Goal: Transaction & Acquisition: Purchase product/service

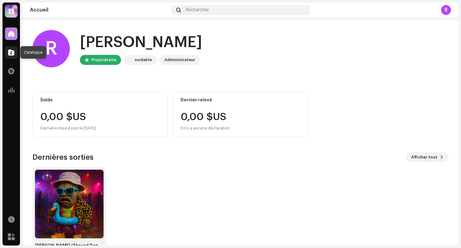
click at [5, 52] on div at bounding box center [11, 52] width 12 height 12
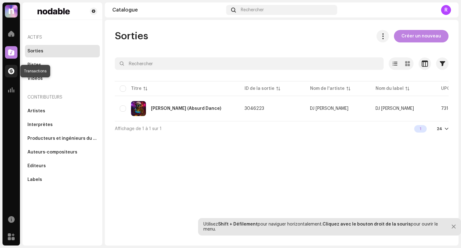
click at [12, 65] on div at bounding box center [11, 71] width 12 height 12
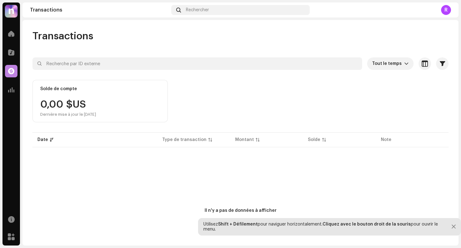
click at [7, 43] on div "Accueil Catalogue Transactions Analyse" at bounding box center [10, 62] width 17 height 74
click at [11, 34] on span at bounding box center [11, 33] width 6 height 5
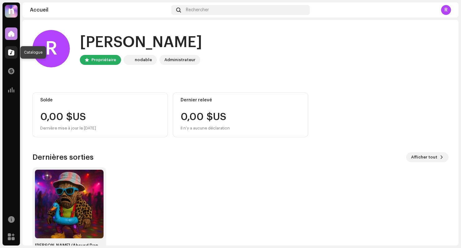
click at [11, 52] on span at bounding box center [11, 52] width 6 height 5
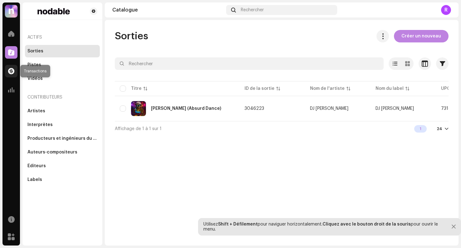
click at [16, 76] on div at bounding box center [11, 71] width 12 height 12
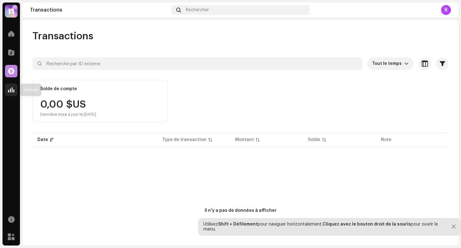
click at [13, 90] on span at bounding box center [11, 89] width 6 height 5
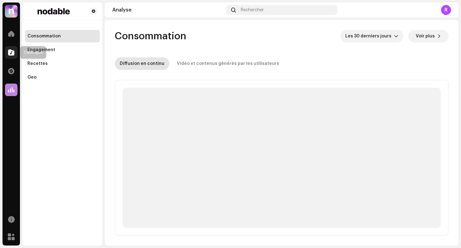
click at [5, 48] on div at bounding box center [11, 52] width 12 height 12
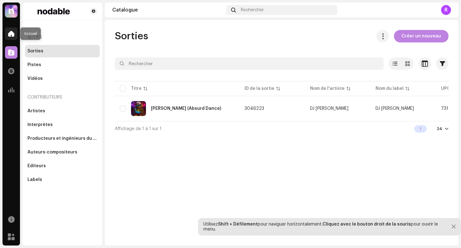
click at [9, 35] on span at bounding box center [11, 33] width 6 height 5
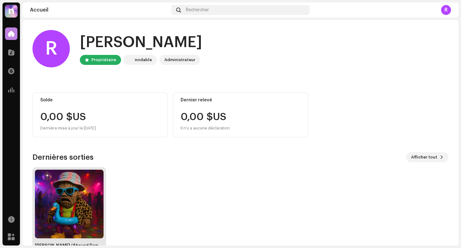
click at [65, 197] on img at bounding box center [69, 204] width 69 height 69
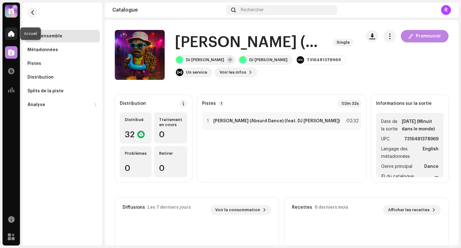
click at [11, 39] on div at bounding box center [11, 33] width 12 height 12
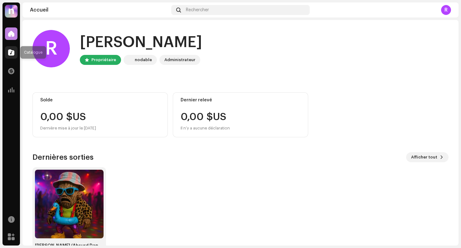
click at [9, 51] on span at bounding box center [11, 52] width 6 height 5
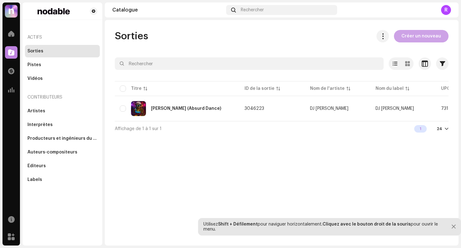
click at [425, 38] on span "Créer un nouveau" at bounding box center [422, 36] width 40 height 12
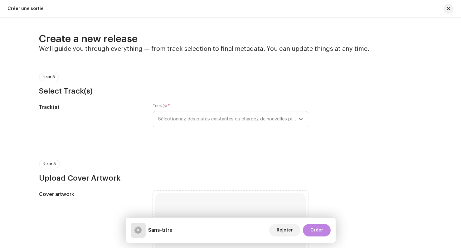
click at [175, 118] on span "Sélectionnez des pistes existantes ou chargez de nouvelles pistes" at bounding box center [228, 119] width 141 height 16
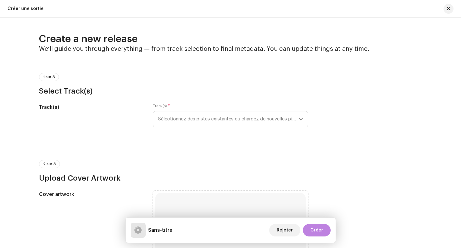
click at [171, 118] on span "Sélectionnez des pistes existantes ou chargez de nouvelles pistes" at bounding box center [228, 119] width 141 height 16
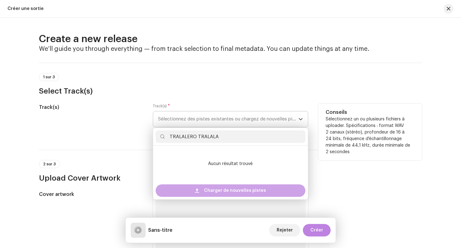
type input "TRALALERO TRALALA"
click at [191, 190] on div "Charger de nouvelles pistes" at bounding box center [231, 191] width 150 height 12
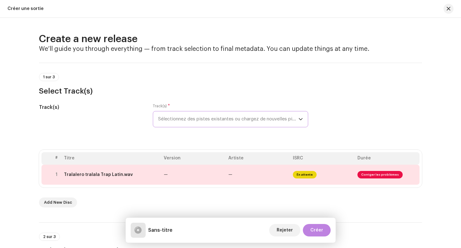
click at [212, 120] on span "Sélectionnez des pistes existantes ou chargez de nouvelles pistes" at bounding box center [228, 119] width 141 height 16
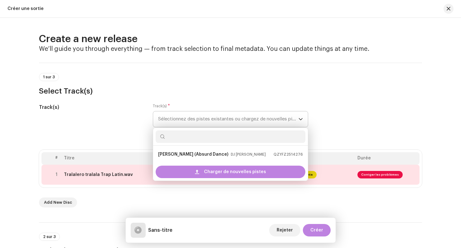
type input "T"
click at [120, 117] on div "Track(s)" at bounding box center [91, 119] width 104 height 31
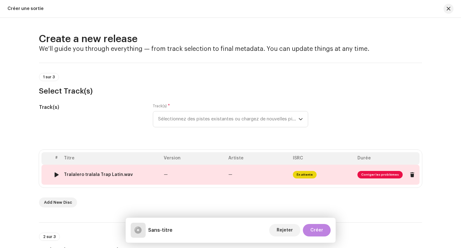
click at [380, 174] on span "Corriger les problèmes" at bounding box center [380, 174] width 45 height 7
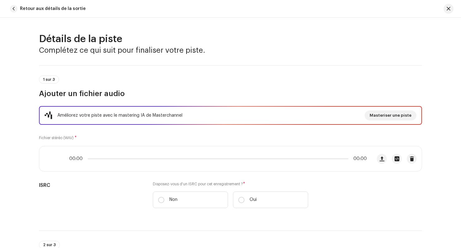
scroll to position [270, 0]
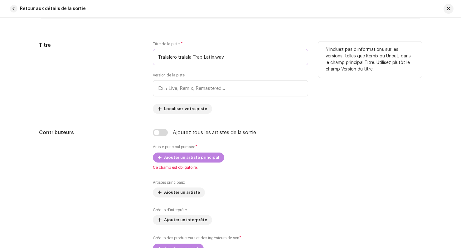
click at [190, 58] on input "Tralalero tralala Trap Latin.wav" at bounding box center [230, 57] width 155 height 16
click at [225, 57] on input "Tralalero tralala Trap Latin.wav" at bounding box center [230, 57] width 155 height 16
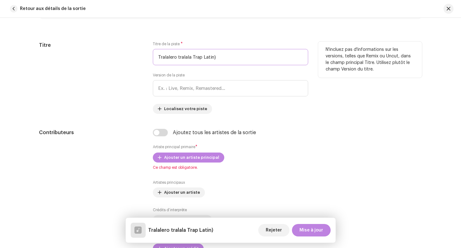
click at [191, 57] on input "Tralalero tralala Trap Latin)" at bounding box center [230, 57] width 155 height 16
drag, startPoint x: 190, startPoint y: 56, endPoint x: 155, endPoint y: 55, distance: 35.3
click at [155, 55] on input "Tralalero tralala (Trap Latin)" at bounding box center [230, 57] width 155 height 16
type input "TRALALERO TRALALA (Trap Latin)"
click at [140, 80] on div "Titre" at bounding box center [91, 78] width 104 height 72
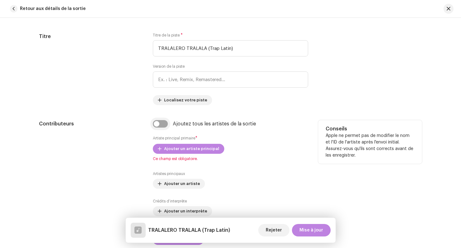
scroll to position [290, 0]
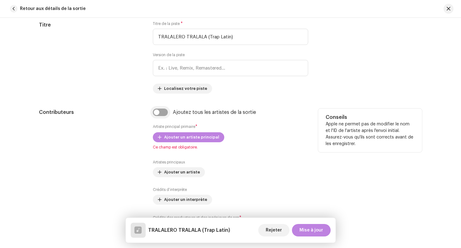
click at [161, 114] on input "checkbox" at bounding box center [160, 112] width 15 height 7
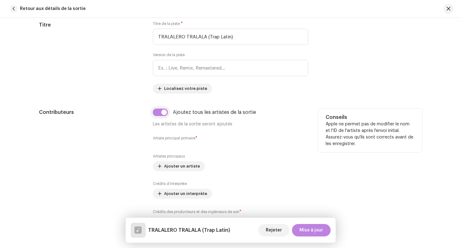
click at [153, 113] on input "checkbox" at bounding box center [160, 112] width 15 height 7
checkbox input "false"
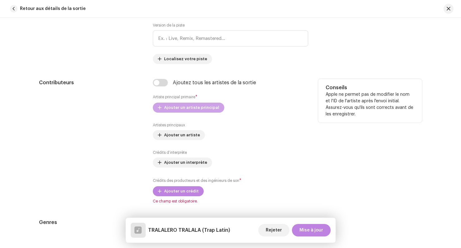
scroll to position [324, 0]
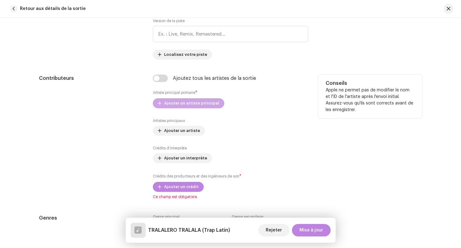
click at [169, 104] on span "Ajouter un artiste principal" at bounding box center [191, 103] width 55 height 12
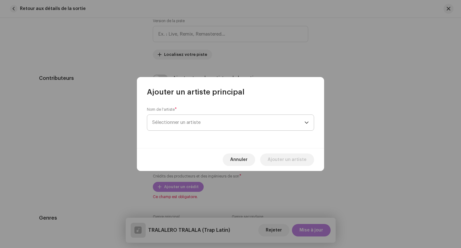
click at [167, 119] on span "Sélectionner un artiste" at bounding box center [228, 123] width 152 height 16
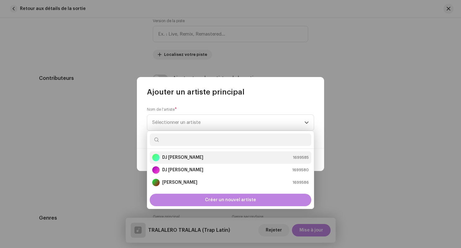
click at [175, 158] on strong "DJ [PERSON_NAME]" at bounding box center [182, 158] width 41 height 6
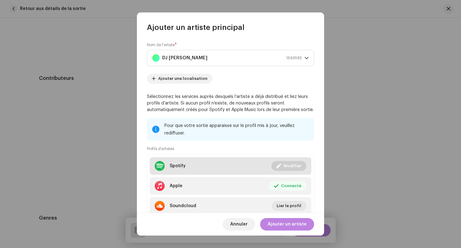
scroll to position [22, 0]
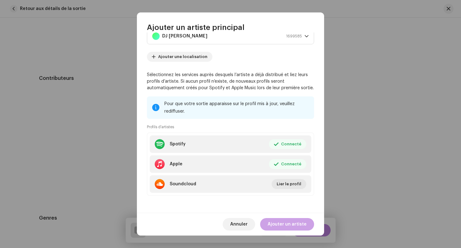
click at [287, 225] on span "Ajouter un artiste" at bounding box center [287, 224] width 39 height 12
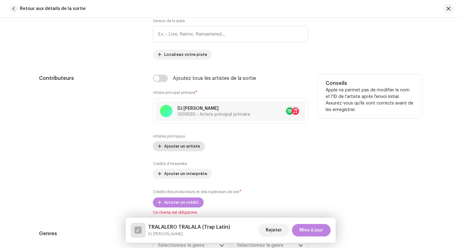
click at [160, 147] on button "Ajouter un artiste" at bounding box center [179, 146] width 52 height 10
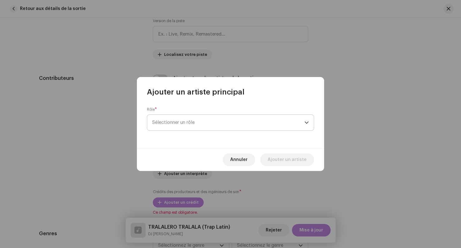
click at [168, 125] on span "Sélectionner un rôle" at bounding box center [228, 123] width 152 height 16
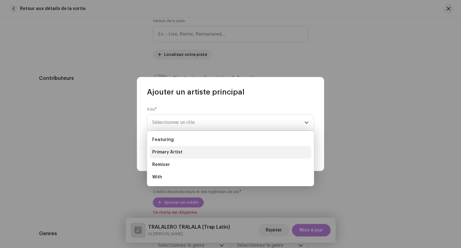
click at [176, 155] on span "Primary Artist" at bounding box center [167, 152] width 30 height 6
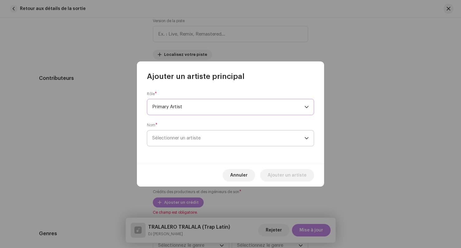
click at [166, 139] on span "Sélectionner un artiste" at bounding box center [176, 138] width 48 height 5
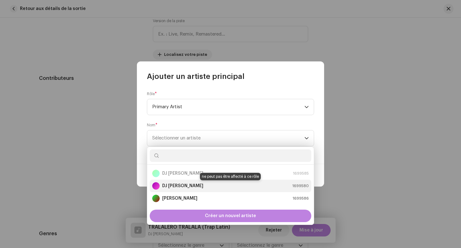
click at [184, 187] on strong "DJ Tralalero Tralala" at bounding box center [182, 186] width 41 height 6
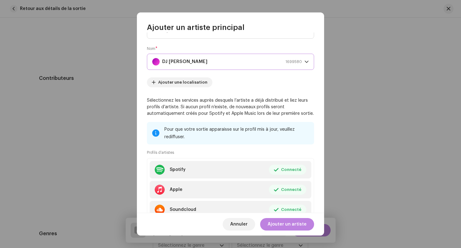
scroll to position [53, 0]
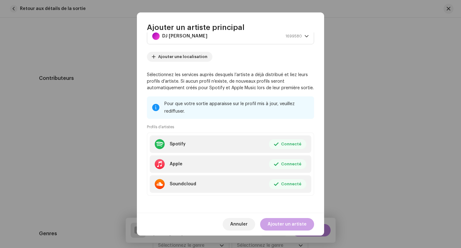
click at [286, 225] on span "Ajouter un artiste" at bounding box center [287, 224] width 39 height 12
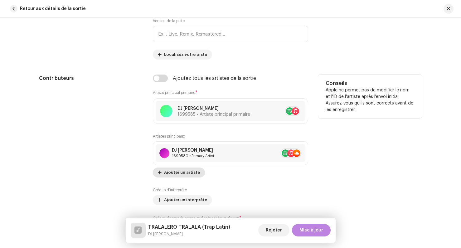
click at [177, 170] on span "Ajouter un artiste" at bounding box center [182, 172] width 36 height 12
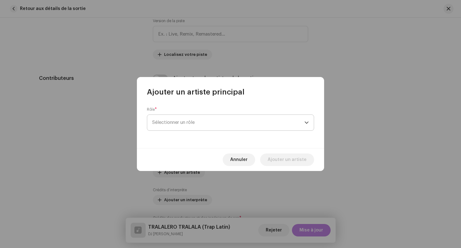
click at [189, 127] on span "Sélectionner un rôle" at bounding box center [228, 123] width 152 height 16
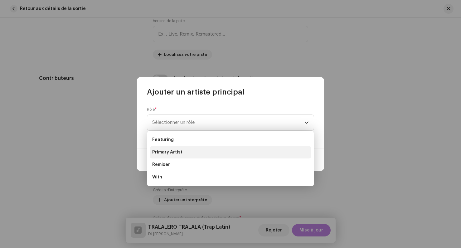
click at [189, 150] on li "Primary Artist" at bounding box center [231, 152] width 162 height 12
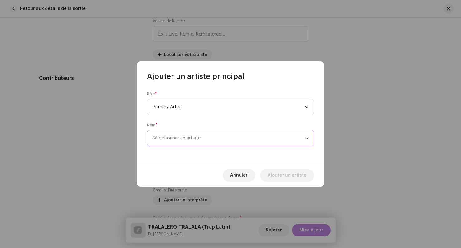
click at [171, 132] on span "Sélectionner un artiste" at bounding box center [228, 139] width 152 height 16
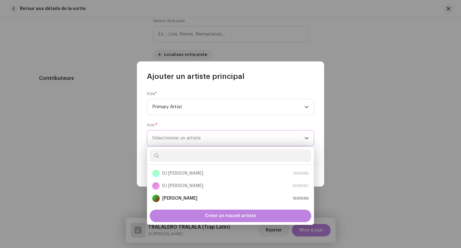
click at [165, 138] on span "Sélectionner un artiste" at bounding box center [176, 138] width 48 height 5
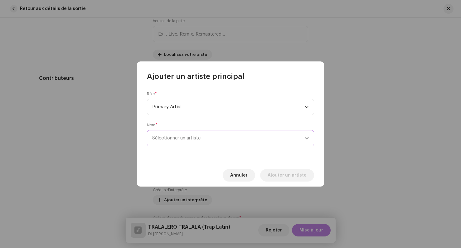
click at [184, 135] on span "Sélectionner un artiste" at bounding box center [228, 139] width 152 height 16
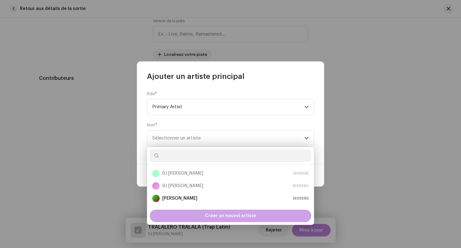
click at [202, 217] on div "Créer un nouvel artiste" at bounding box center [231, 216] width 162 height 12
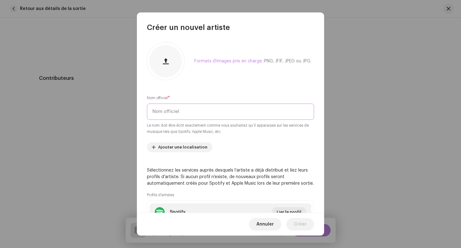
click at [158, 115] on input "text" at bounding box center [230, 112] width 167 height 16
type input "Gazzarino"
click at [247, 141] on div "Formats d'images pris en charge : PNG, JFIF, JPEG ou JPG. Nom officiel * Gazzar…" at bounding box center [230, 122] width 187 height 181
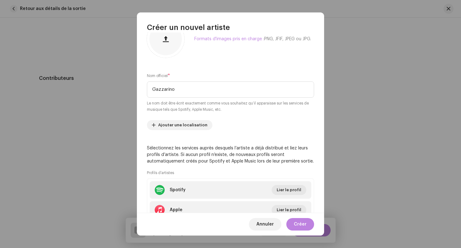
scroll to position [61, 0]
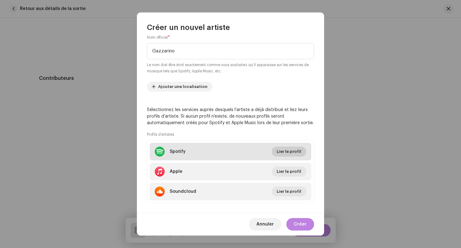
click at [281, 150] on span "Lier le profil" at bounding box center [289, 152] width 25 height 12
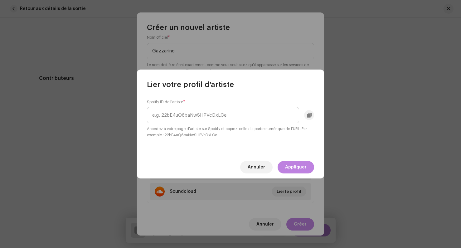
click at [179, 109] on input "text" at bounding box center [223, 115] width 152 height 16
drag, startPoint x: 230, startPoint y: 115, endPoint x: 138, endPoint y: 113, distance: 91.8
click at [138, 113] on div "Spotify ID de l'artiste * https://open.spotify.com/intl-fr/artist/4BoTna9gEMXM6…" at bounding box center [230, 123] width 187 height 66
type input "4BoTna9gEMXM6YLxrM78w7"
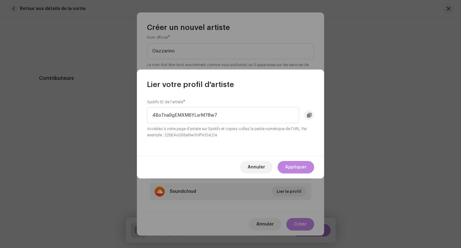
click at [238, 149] on div "Spotify ID de l'artiste * 4BoTna9gEMXM6YLxrM78w7 Accédez à votre page d'artiste…" at bounding box center [230, 123] width 187 height 66
click at [299, 171] on span "Appliquer" at bounding box center [296, 167] width 22 height 12
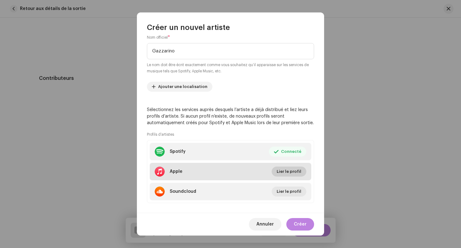
click at [287, 171] on span "Lier le profil" at bounding box center [289, 171] width 25 height 12
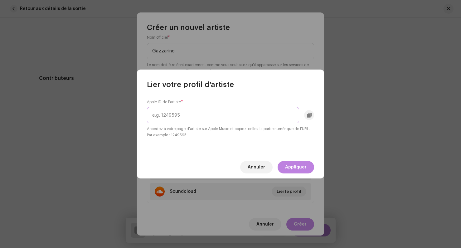
paste input "1812099109"
type input "1812099109"
click at [295, 165] on span "Appliquer" at bounding box center [296, 167] width 22 height 12
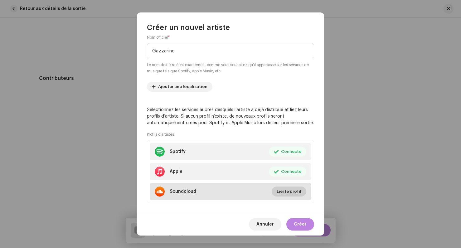
click at [283, 190] on span "Lier le profil" at bounding box center [289, 191] width 25 height 12
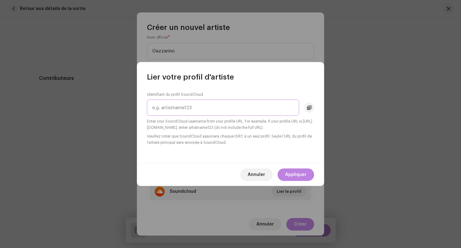
paste input "gazzarino"
type input "gazzarino"
click at [289, 177] on span "Appliquer" at bounding box center [296, 175] width 22 height 12
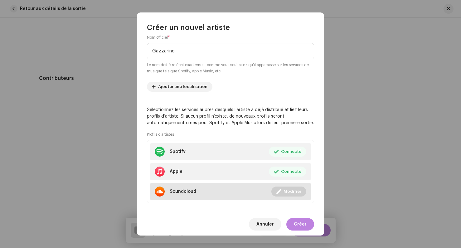
scroll to position [68, 0]
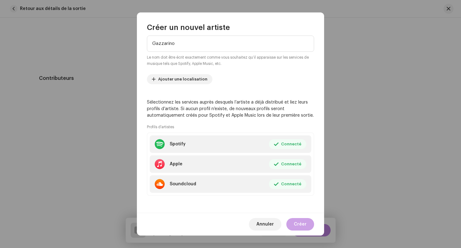
click at [299, 221] on span "Créer" at bounding box center [300, 224] width 13 height 12
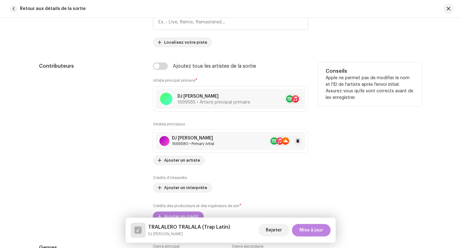
scroll to position [337, 0]
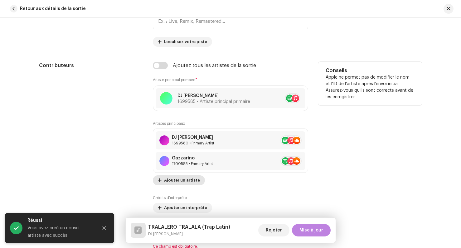
click at [173, 179] on span "Ajouter un artiste" at bounding box center [182, 180] width 36 height 12
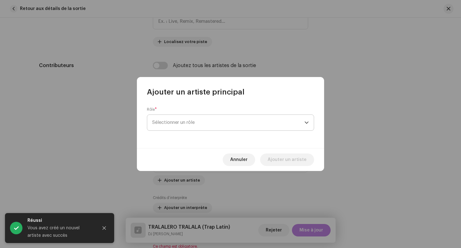
click at [195, 122] on span "Sélectionner un rôle" at bounding box center [228, 123] width 152 height 16
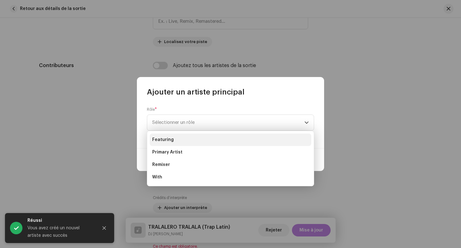
click at [180, 139] on li "Featuring" at bounding box center [231, 140] width 162 height 12
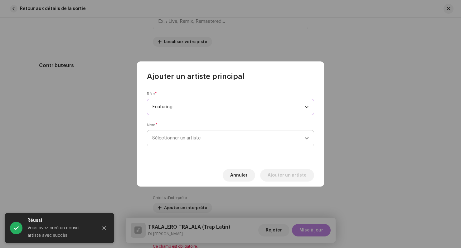
click at [168, 140] on span "Sélectionner un artiste" at bounding box center [176, 138] width 48 height 5
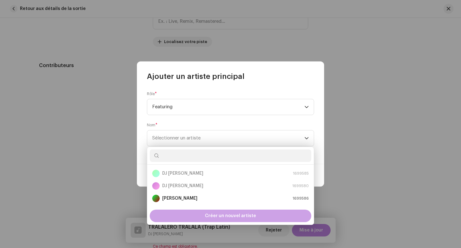
click at [189, 213] on div "Créer un nouvel artiste" at bounding box center [231, 216] width 162 height 12
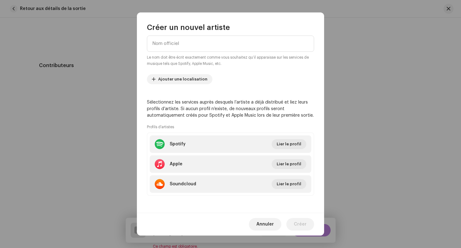
scroll to position [0, 0]
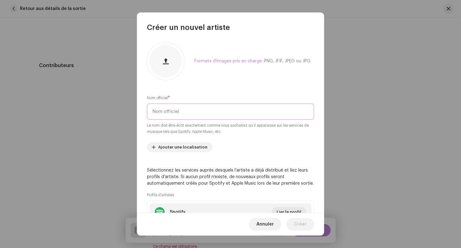
click at [187, 114] on input "text" at bounding box center [230, 112] width 167 height 16
type input "Phonk Machine"
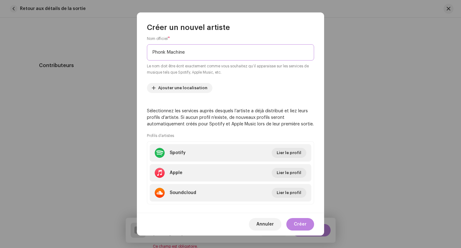
scroll to position [68, 0]
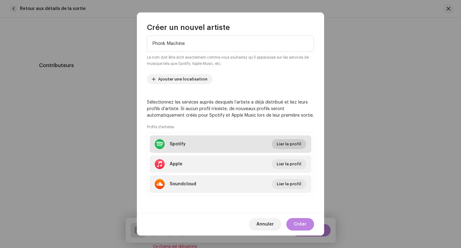
click at [283, 147] on span "Lier le profil" at bounding box center [289, 144] width 25 height 12
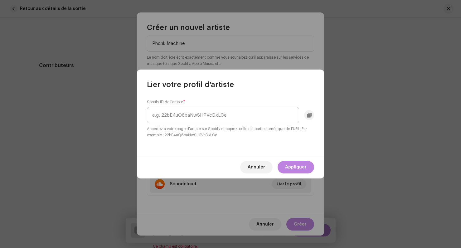
click at [205, 118] on input "text" at bounding box center [223, 115] width 152 height 16
type input "68CtsamY3Dsnb8hJXXD7rn"
click at [291, 168] on span "Appliquer" at bounding box center [296, 167] width 22 height 12
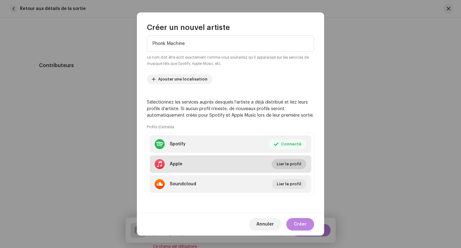
click at [280, 164] on span "Lier le profil" at bounding box center [289, 164] width 25 height 12
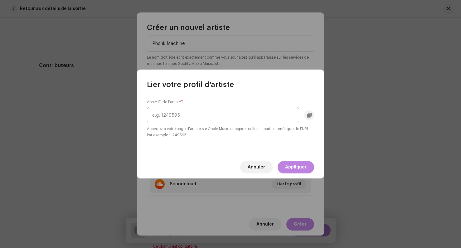
paste input "1721156499"
type input "1721156499"
click at [290, 164] on span "Appliquer" at bounding box center [296, 167] width 22 height 12
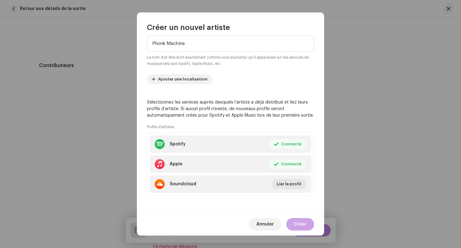
click at [302, 226] on span "Créer" at bounding box center [300, 224] width 13 height 12
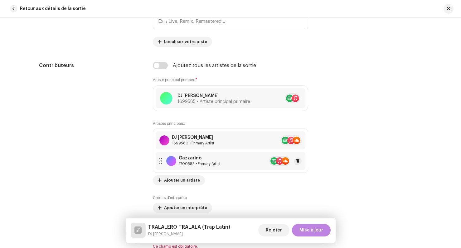
scroll to position [344, 0]
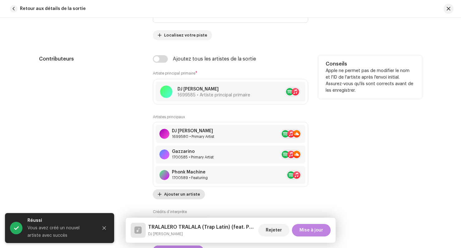
click at [176, 197] on span "Ajouter un artiste" at bounding box center [182, 194] width 36 height 12
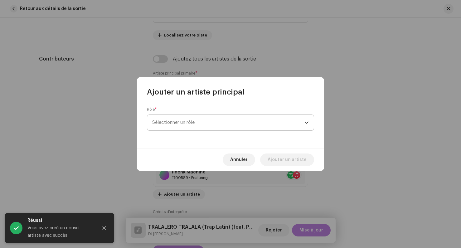
click at [180, 122] on span "Sélectionner un rôle" at bounding box center [228, 123] width 152 height 16
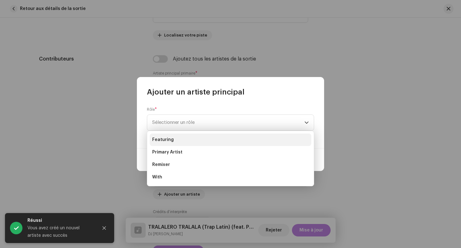
click at [167, 137] on span "Featuring" at bounding box center [163, 140] width 22 height 6
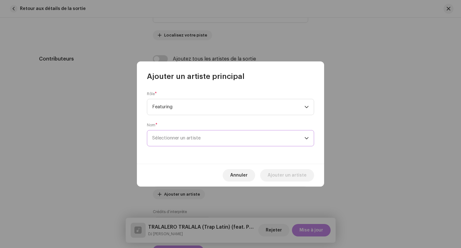
click at [162, 136] on span "Sélectionner un artiste" at bounding box center [176, 138] width 48 height 5
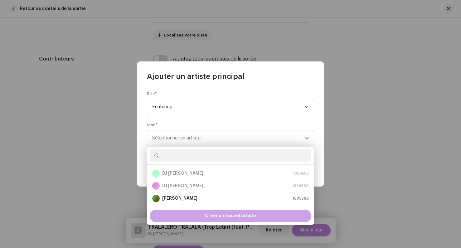
click at [194, 212] on div "Créer un nouvel artiste" at bounding box center [231, 216] width 162 height 12
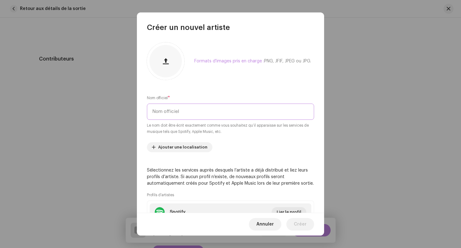
click at [168, 109] on input "text" at bounding box center [230, 112] width 167 height 16
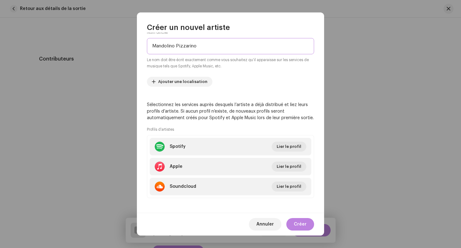
scroll to position [68, 0]
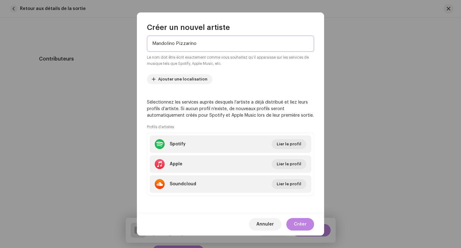
type input "Mandolino Pizzarino"
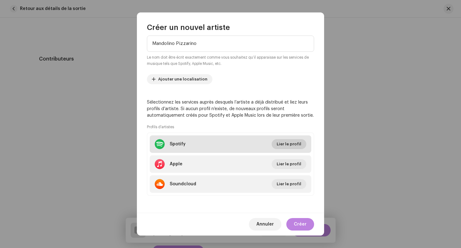
click at [281, 144] on span "Lier le profil" at bounding box center [289, 144] width 25 height 12
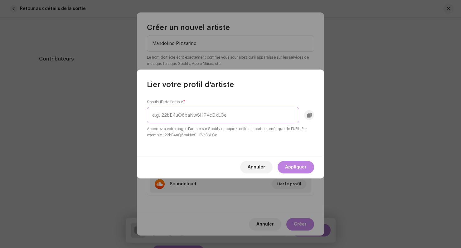
paste input "216Dfpb87JLJDhy56h4CMj"
type input "216Dfpb87JLJDhy56h4CMj"
click at [291, 170] on span "Appliquer" at bounding box center [296, 167] width 22 height 12
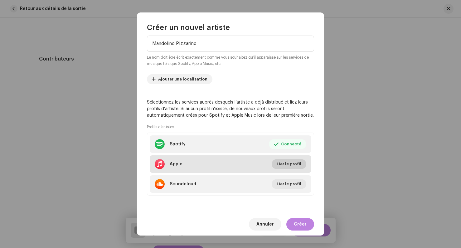
click at [279, 163] on span "Lier le profil" at bounding box center [289, 164] width 25 height 12
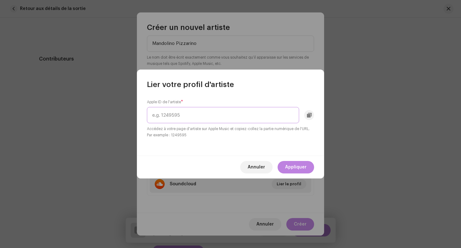
paste input "1843464747"
type input "1843464747"
click at [288, 166] on span "Appliquer" at bounding box center [296, 167] width 22 height 12
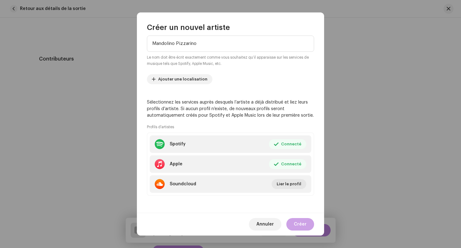
click at [301, 225] on span "Créer" at bounding box center [300, 224] width 13 height 12
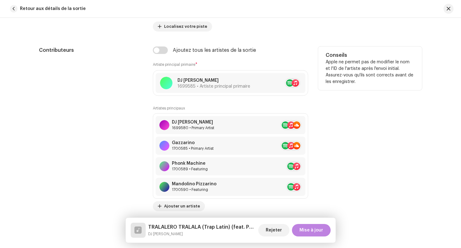
scroll to position [351, 0]
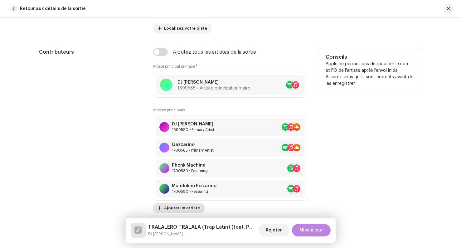
click at [180, 209] on span "Ajouter un artiste" at bounding box center [182, 208] width 36 height 12
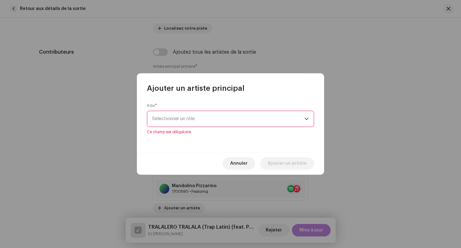
click at [182, 117] on span "Sélectionner un rôle" at bounding box center [228, 119] width 152 height 16
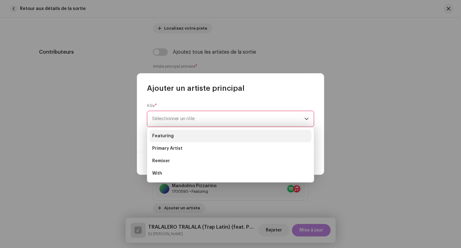
click at [170, 137] on span "Featuring" at bounding box center [163, 136] width 22 height 6
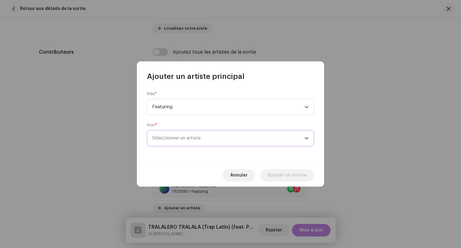
click at [217, 142] on span "Sélectionner un artiste" at bounding box center [228, 139] width 152 height 16
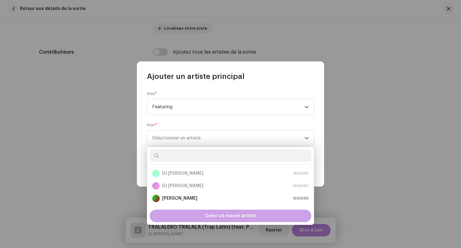
click at [212, 213] on span "Créer un nouvel artiste" at bounding box center [230, 216] width 51 height 12
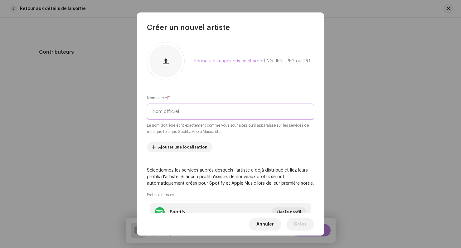
click at [178, 111] on input "text" at bounding box center [230, 112] width 167 height 16
click at [180, 113] on input "The Brainrot orld" at bounding box center [230, 112] width 167 height 16
type input "The Brainrot World"
click at [229, 96] on div "Nom officiel * The Brainrot World Le nom doit être écrit exactement comme vous …" at bounding box center [230, 115] width 167 height 40
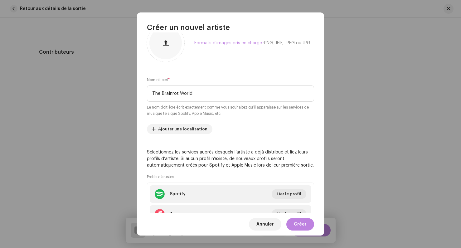
scroll to position [53, 0]
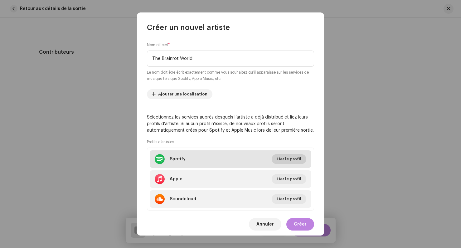
click at [285, 155] on span "Lier le profil" at bounding box center [289, 159] width 25 height 12
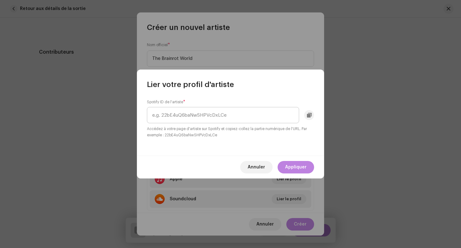
click at [195, 112] on input "text" at bounding box center [223, 115] width 152 height 16
type input "5B1tCfkWhOCblt7APeDRcc"
click at [298, 165] on span "Appliquer" at bounding box center [296, 167] width 22 height 12
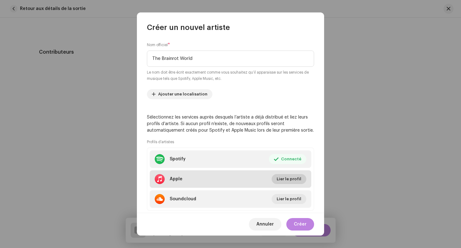
click at [293, 183] on span "Lier le profil" at bounding box center [289, 179] width 25 height 12
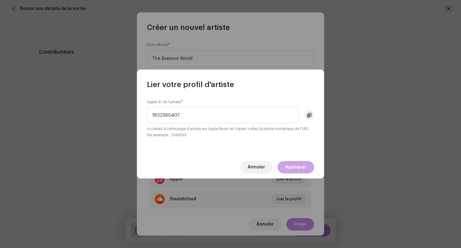
type input "1832565407"
click at [303, 164] on span "Appliquer" at bounding box center [296, 167] width 22 height 12
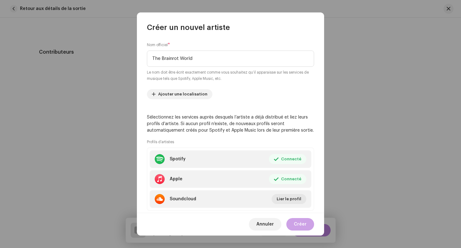
click at [302, 225] on span "Créer" at bounding box center [300, 224] width 13 height 12
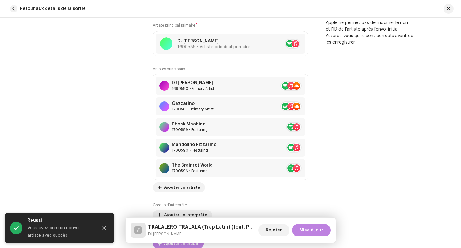
scroll to position [402, 0]
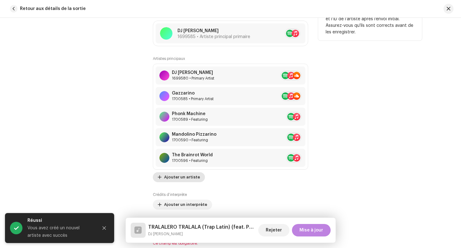
click at [170, 180] on span "Ajouter un artiste" at bounding box center [182, 177] width 36 height 12
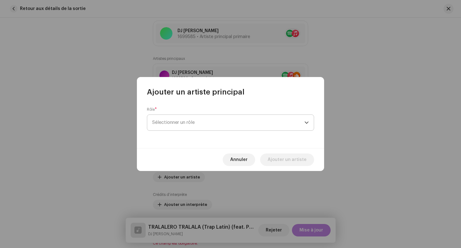
click at [193, 116] on span "Sélectionner un rôle" at bounding box center [228, 123] width 152 height 16
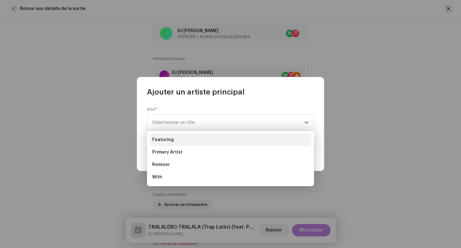
click at [183, 140] on li "Featuring" at bounding box center [231, 140] width 162 height 12
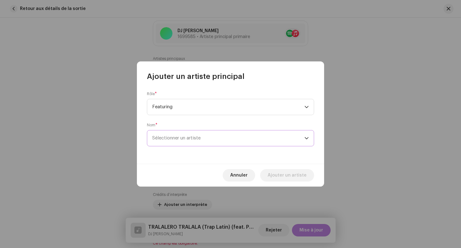
click at [171, 141] on span "Sélectionner un artiste" at bounding box center [228, 139] width 152 height 16
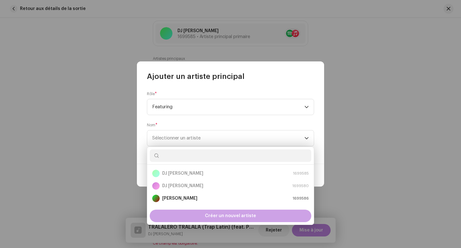
click at [184, 215] on div "Créer un nouvel artiste" at bounding box center [231, 216] width 162 height 12
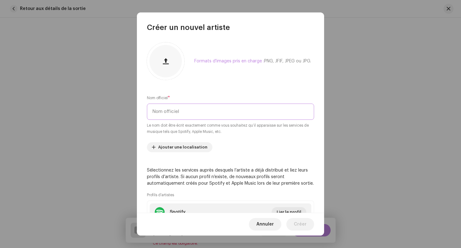
click at [173, 117] on input "text" at bounding box center [230, 112] width 167 height 16
click at [171, 110] on input "text" at bounding box center [230, 112] width 167 height 16
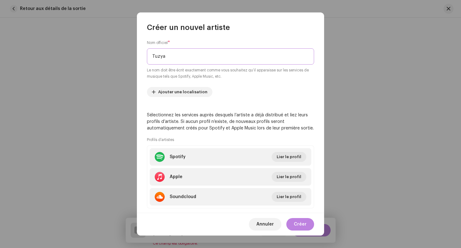
scroll to position [62, 0]
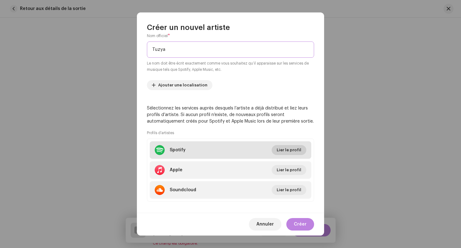
type input "Tuzya"
click at [287, 149] on span "Lier le profil" at bounding box center [289, 150] width 25 height 12
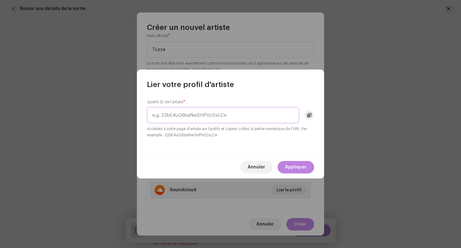
paste input "4LLyLmRK4gIsOwvMBzqf4y"
type input "4LLyLmRK4gIsOwvMBzqf4y"
click at [297, 167] on span "Appliquer" at bounding box center [296, 167] width 22 height 12
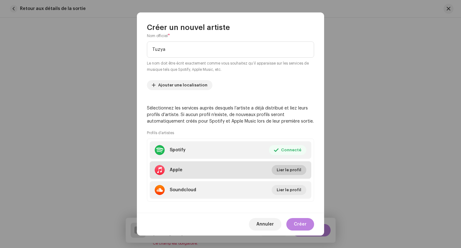
click at [292, 171] on span "Lier le profil" at bounding box center [289, 170] width 25 height 12
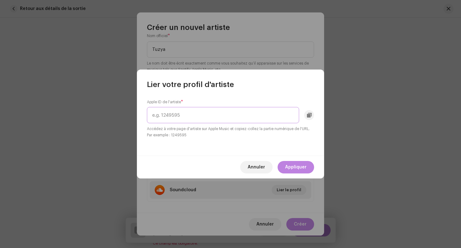
paste input "1810294596"
type input "1810294596"
click at [290, 168] on span "Appliquer" at bounding box center [296, 167] width 22 height 12
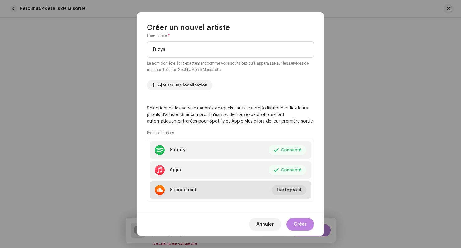
scroll to position [68, 0]
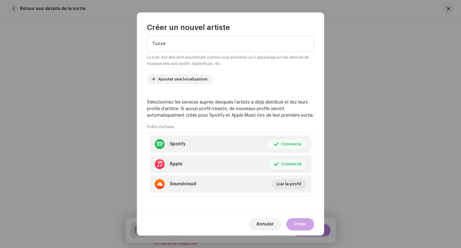
click at [303, 226] on span "Créer" at bounding box center [300, 224] width 13 height 12
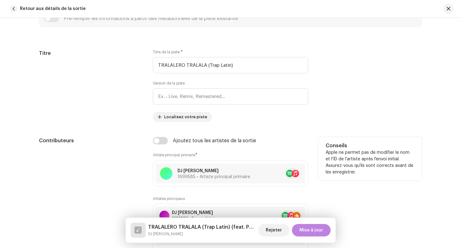
scroll to position [243, 0]
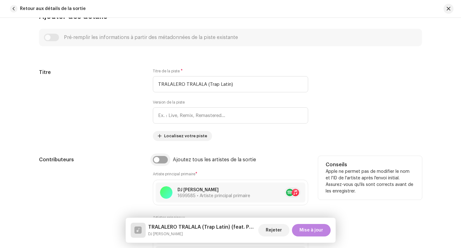
click at [156, 162] on input "checkbox" at bounding box center [160, 159] width 15 height 7
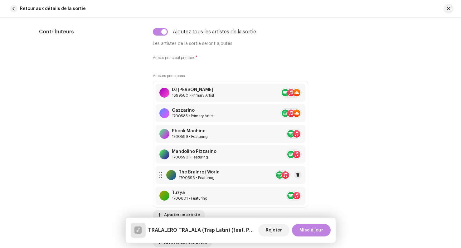
scroll to position [349, 0]
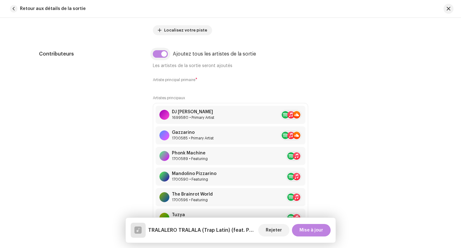
click at [153, 53] on input "checkbox" at bounding box center [160, 53] width 15 height 7
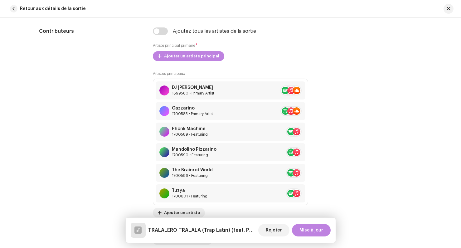
scroll to position [369, 0]
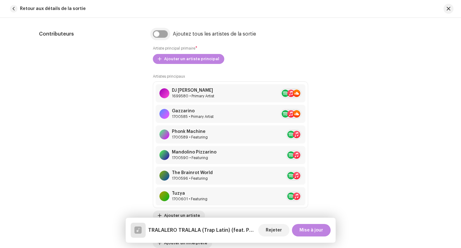
click at [162, 33] on input "checkbox" at bounding box center [160, 33] width 15 height 7
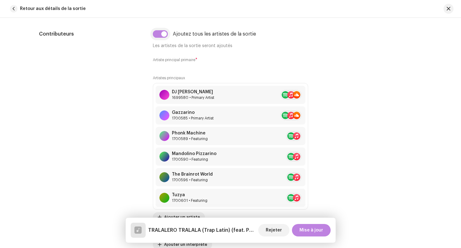
click at [157, 35] on input "checkbox" at bounding box center [160, 33] width 15 height 7
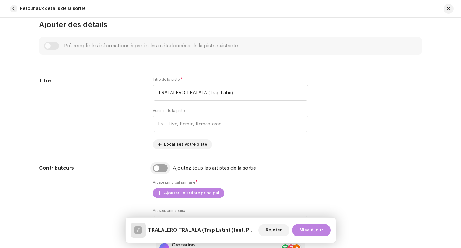
scroll to position [240, 0]
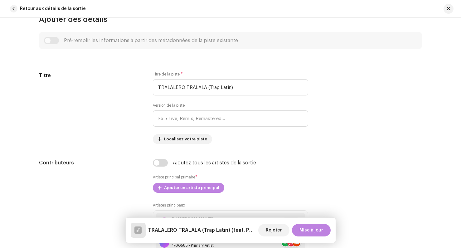
click at [54, 39] on div "Pré-remplir les informations à partir des métadonnées de la piste existante" at bounding box center [230, 40] width 373 height 7
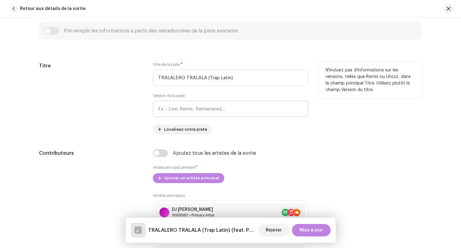
scroll to position [254, 0]
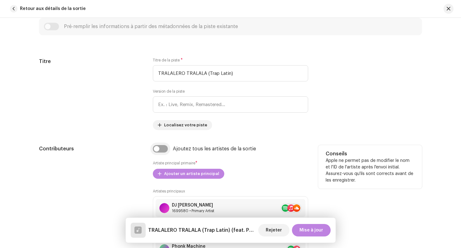
click at [155, 150] on input "checkbox" at bounding box center [160, 148] width 15 height 7
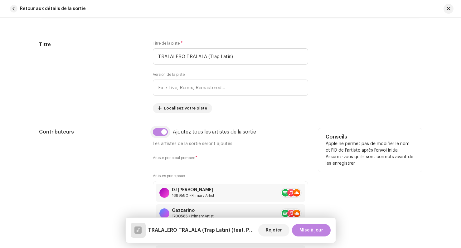
scroll to position [271, 0]
click at [155, 132] on input "checkbox" at bounding box center [160, 131] width 15 height 7
checkbox input "false"
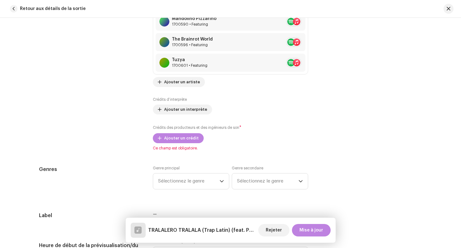
scroll to position [511, 0]
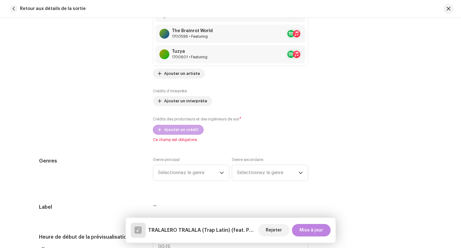
click at [161, 129] on button "Ajouter un crédit" at bounding box center [178, 130] width 51 height 10
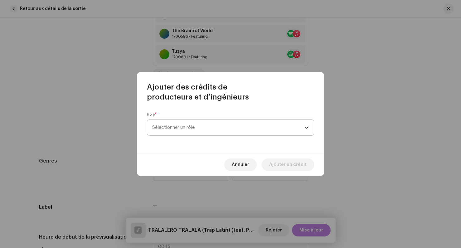
click at [172, 131] on span "Sélectionner un rôle" at bounding box center [228, 128] width 152 height 16
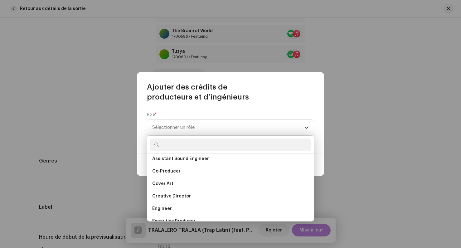
scroll to position [98, 0]
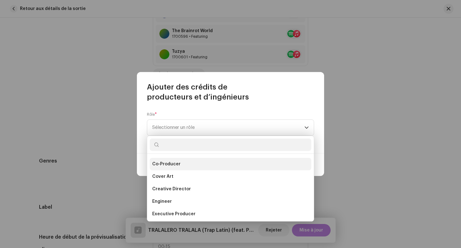
click at [168, 165] on span "Co-Producer" at bounding box center [166, 164] width 28 height 6
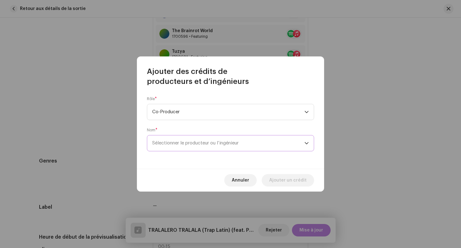
click at [166, 146] on span "Sélectionner le producteur ou l’ingénieur" at bounding box center [195, 143] width 86 height 5
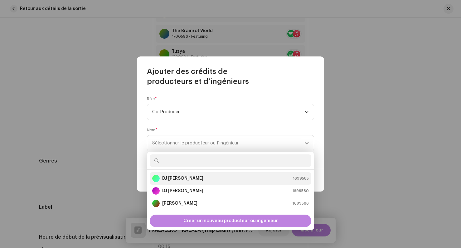
click at [171, 180] on strong "DJ [PERSON_NAME]" at bounding box center [182, 178] width 41 height 6
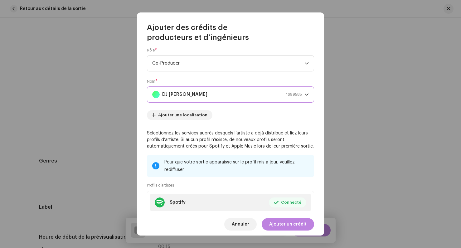
scroll to position [0, 0]
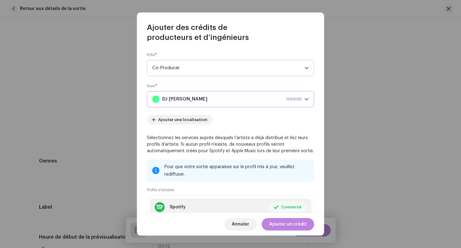
click at [177, 69] on span "Co-Producer" at bounding box center [228, 68] width 152 height 16
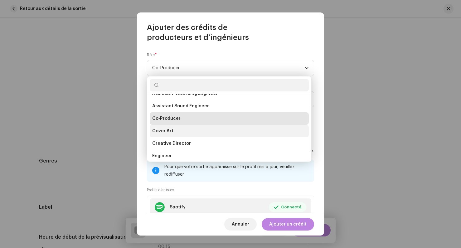
scroll to position [126, 0]
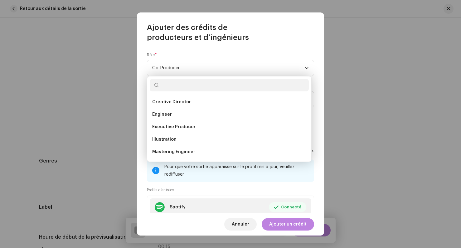
click at [144, 151] on div "Rôle * Co-Producer Nom * DJ Lalala Tralalá 1699585 Ajouter une localisation Sél…" at bounding box center [230, 127] width 187 height 171
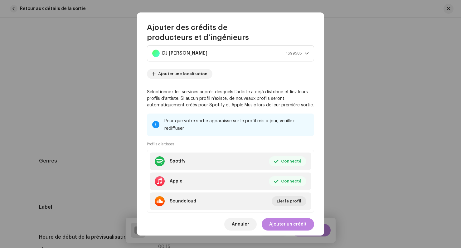
scroll to position [63, 0]
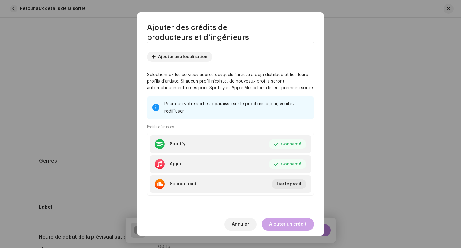
click at [281, 226] on span "Ajouter un crédit" at bounding box center [287, 224] width 37 height 12
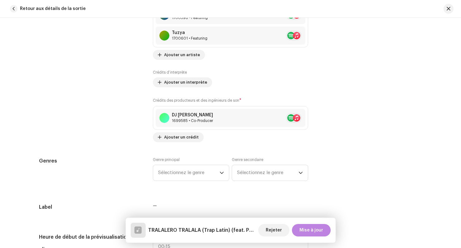
scroll to position [535, 0]
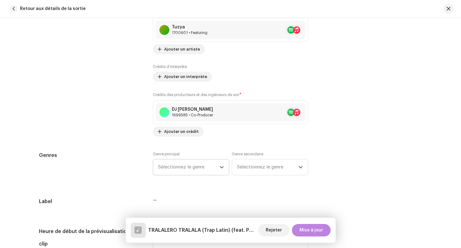
click at [179, 170] on span "Sélectionnez le genre" at bounding box center [189, 168] width 62 height 16
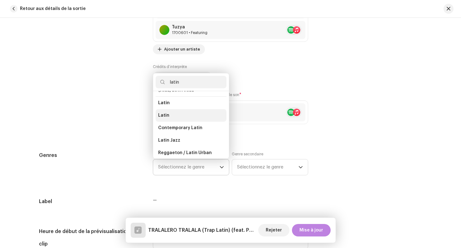
scroll to position [51, 0]
type input "latin"
click at [165, 112] on span "Latin" at bounding box center [163, 112] width 11 height 6
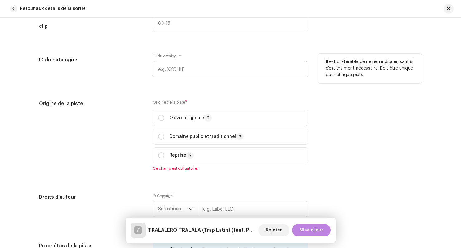
scroll to position [760, 0]
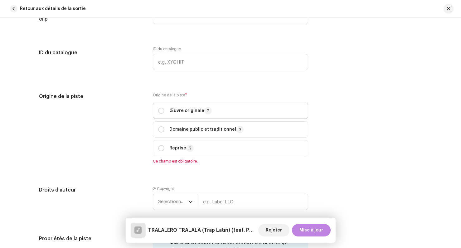
click at [158, 108] on div "Œuvre originale" at bounding box center [185, 110] width 54 height 7
radio input "true"
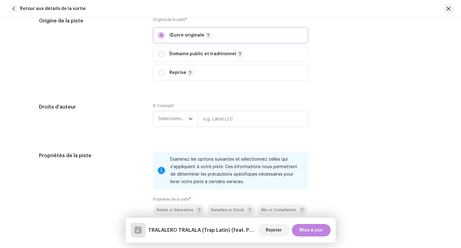
scroll to position [841, 0]
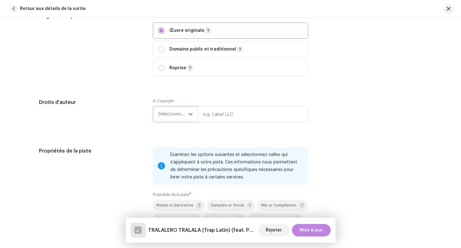
click at [179, 119] on span "Sélectionner une année" at bounding box center [173, 114] width 30 height 16
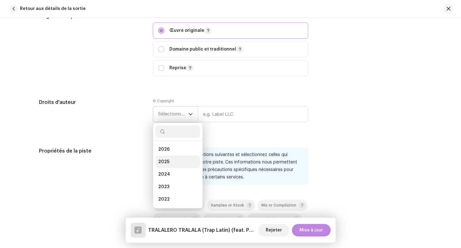
click at [173, 160] on li "2025" at bounding box center [178, 162] width 44 height 12
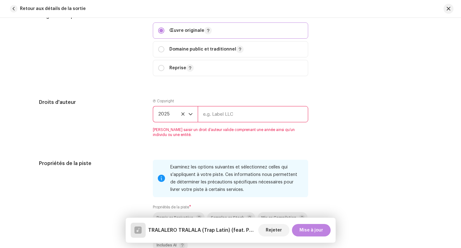
click at [213, 114] on input "text" at bounding box center [253, 114] width 111 height 16
type input "Lalala"
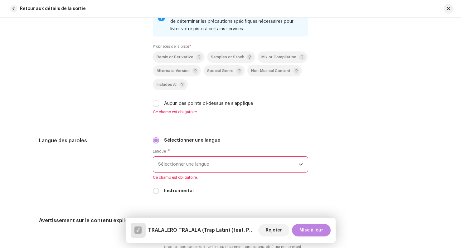
scroll to position [1010, 0]
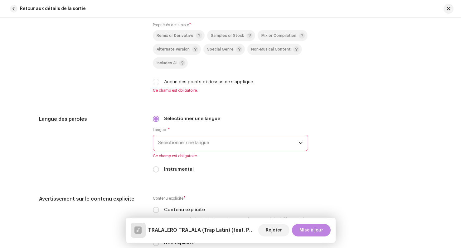
click at [164, 146] on span "Sélectionner une langue" at bounding box center [228, 143] width 141 height 16
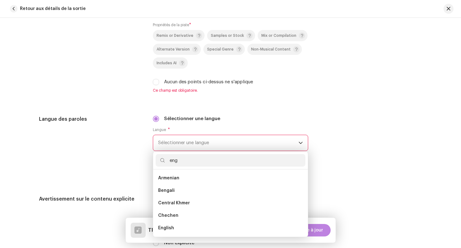
scroll to position [0, 0]
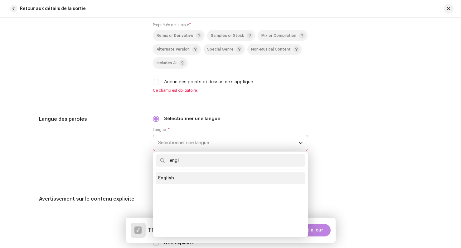
type input "engl"
click at [165, 179] on span "English" at bounding box center [166, 178] width 16 height 6
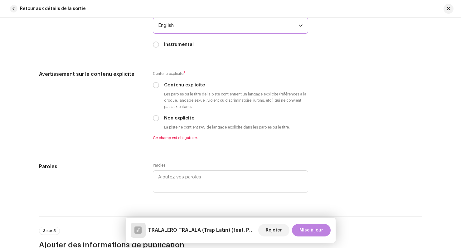
scroll to position [1132, 0]
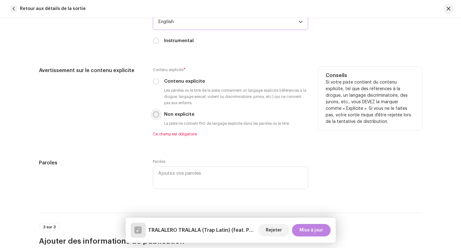
click at [155, 115] on input "Non explicite" at bounding box center [156, 114] width 6 height 6
radio input "true"
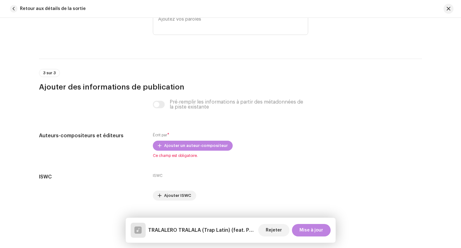
scroll to position [1292, 0]
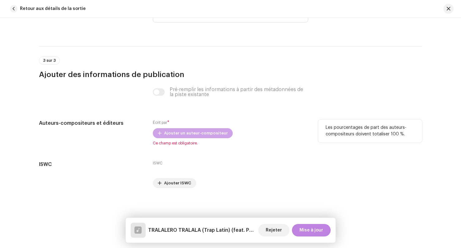
click at [166, 131] on span "Ajouter un auteur-compositeur" at bounding box center [196, 133] width 64 height 12
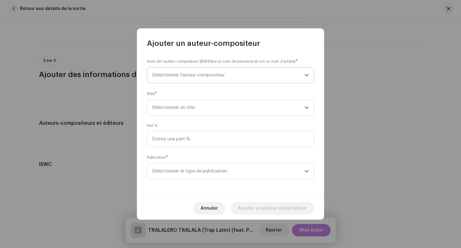
click at [166, 75] on span "Sélectionner l'auteur-compositeur" at bounding box center [188, 75] width 73 height 5
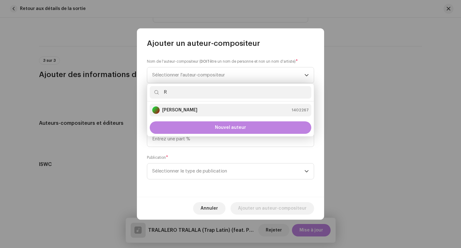
type input "R"
click at [198, 110] on div "Romain Penot 1402267" at bounding box center [230, 109] width 157 height 7
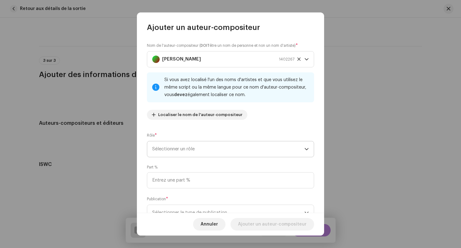
click at [178, 150] on span "Sélectionner un rôle" at bounding box center [228, 149] width 152 height 16
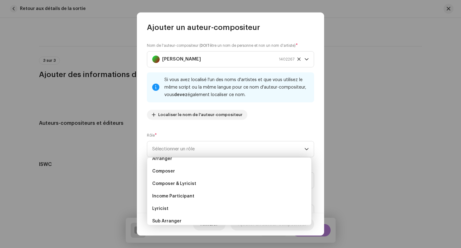
scroll to position [15, 0]
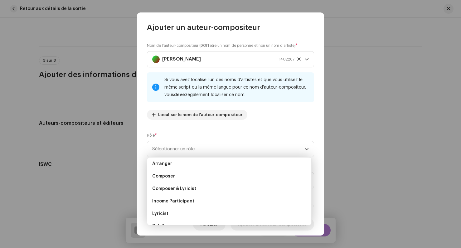
click at [190, 126] on div "Nom de l'auteur-compositeur ( DOIT être un nom de personne et non un nom d'arti…" at bounding box center [230, 122] width 187 height 181
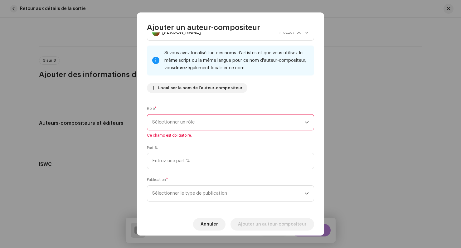
scroll to position [27, 0]
click at [175, 119] on span "Sélectionner un rôle" at bounding box center [228, 122] width 152 height 16
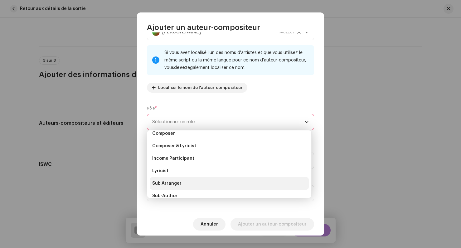
scroll to position [0, 0]
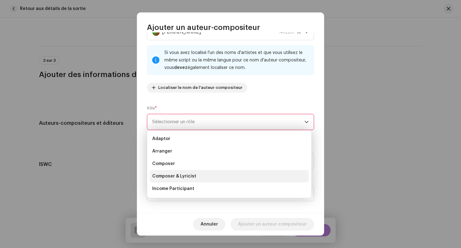
drag, startPoint x: 176, startPoint y: 158, endPoint x: 175, endPoint y: 178, distance: 20.3
click at [175, 178] on ul "Adaptor Arranger Composer Composer & Lyricist Income Participant Lyricist Sub A…" at bounding box center [229, 195] width 164 height 130
click at [175, 178] on span "Composer & Lyricist" at bounding box center [174, 176] width 44 height 6
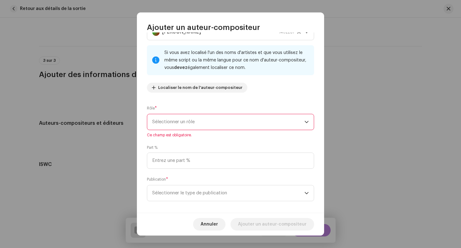
scroll to position [26, 0]
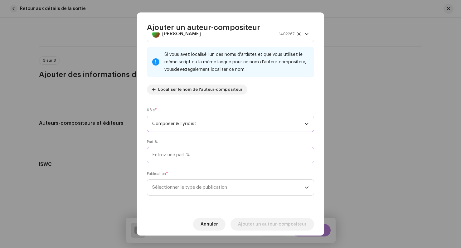
click at [165, 153] on input at bounding box center [230, 155] width 167 height 16
type input "100,00"
click at [199, 173] on div "Publication * Sélectionner le type de publication" at bounding box center [230, 183] width 167 height 25
click at [190, 191] on span "Sélectionner le type de publication" at bounding box center [228, 188] width 152 height 16
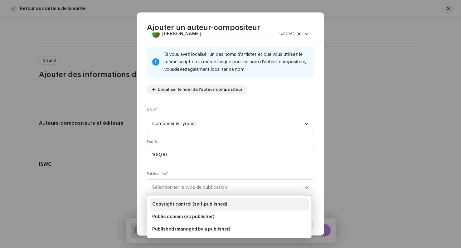
click at [179, 204] on span "Copyright control (self-published)" at bounding box center [189, 204] width 75 height 6
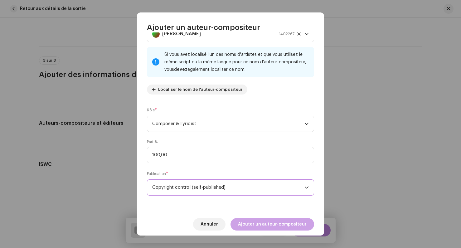
click at [261, 225] on span "Ajouter un auteur-compositeur" at bounding box center [272, 224] width 69 height 12
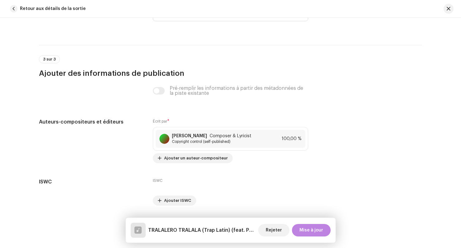
scroll to position [1311, 0]
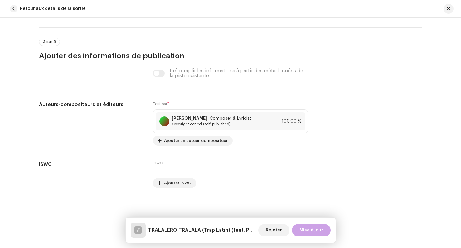
click at [310, 232] on span "Mise à jour" at bounding box center [312, 230] width 24 height 12
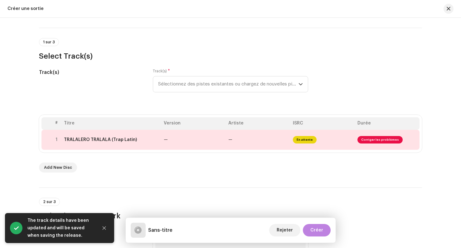
scroll to position [45, 0]
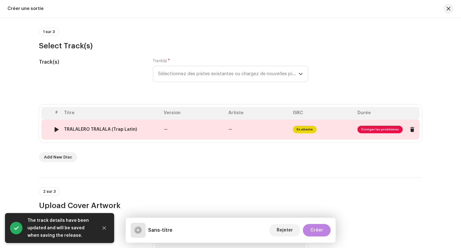
click at [376, 128] on span "Corriger les problèmes" at bounding box center [380, 129] width 45 height 7
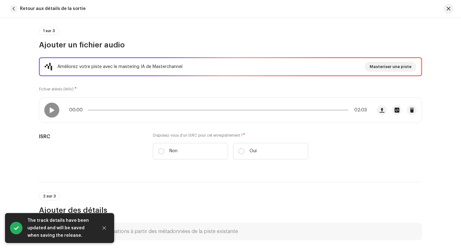
scroll to position [56, 0]
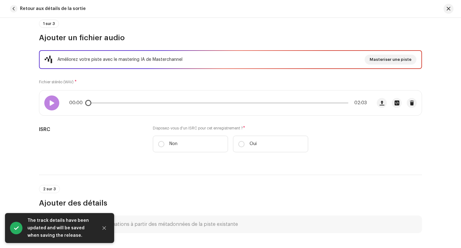
click at [46, 103] on div at bounding box center [51, 103] width 15 height 15
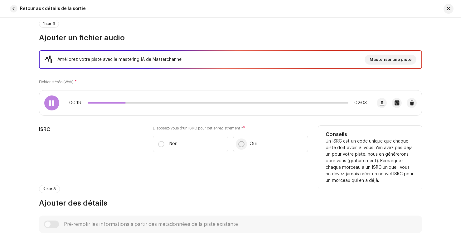
click at [239, 144] on input "Oui" at bounding box center [242, 144] width 6 height 6
radio input "true"
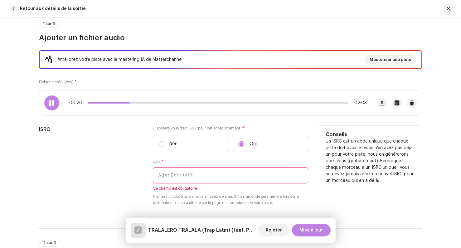
click at [166, 143] on label "Non" at bounding box center [190, 144] width 75 height 17
click at [165, 143] on input "Non" at bounding box center [161, 144] width 6 height 6
radio input "true"
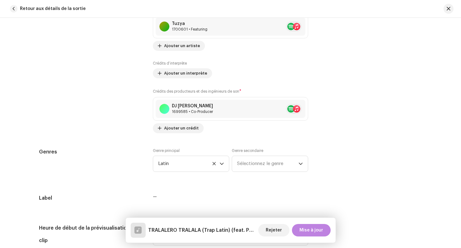
scroll to position [571, 0]
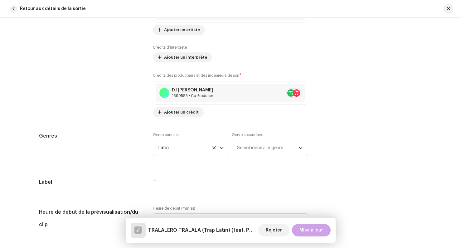
click at [312, 230] on span "Mise à jour" at bounding box center [312, 230] width 24 height 12
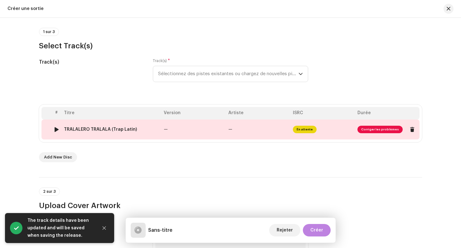
click at [367, 129] on span "Corriger les problèmes" at bounding box center [380, 129] width 45 height 7
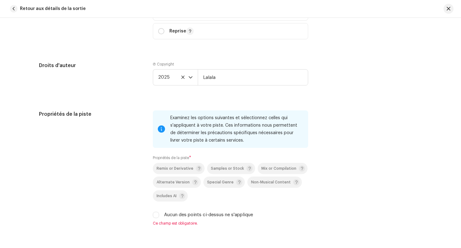
scroll to position [963, 0]
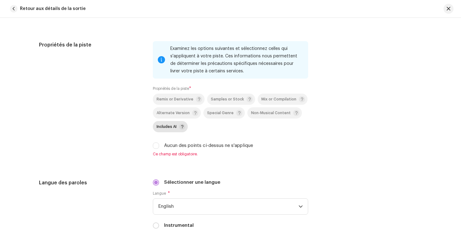
click at [164, 127] on span "Includes AI" at bounding box center [167, 127] width 20 height 4
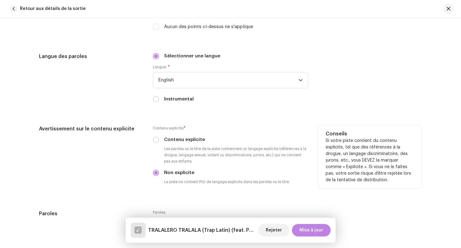
scroll to position [1092, 0]
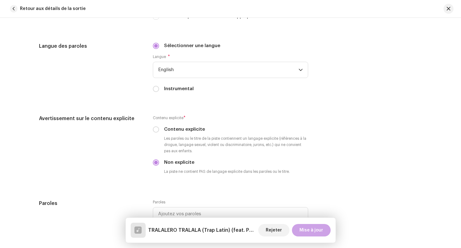
click at [311, 229] on span "Mise à jour" at bounding box center [312, 230] width 24 height 12
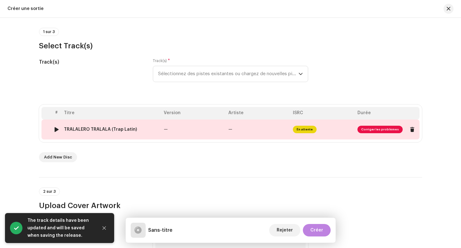
click at [377, 128] on span "Corriger les problèmes" at bounding box center [380, 129] width 45 height 7
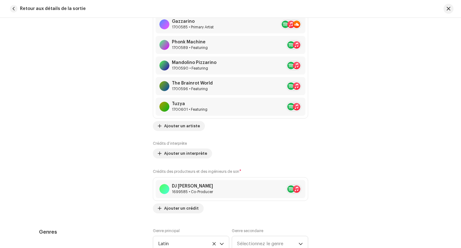
scroll to position [471, 0]
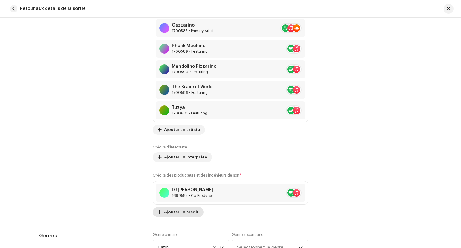
click at [173, 210] on span "Ajouter un crédit" at bounding box center [181, 212] width 35 height 12
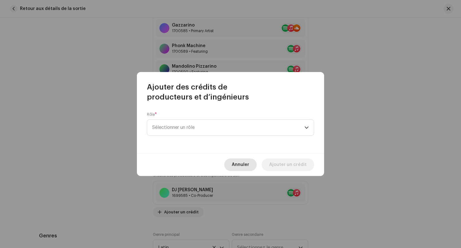
click at [241, 164] on span "Annuler" at bounding box center [240, 165] width 17 height 12
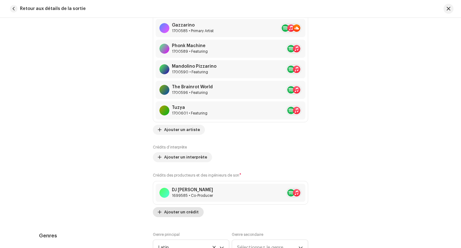
click at [191, 212] on span "Ajouter un crédit" at bounding box center [181, 212] width 35 height 12
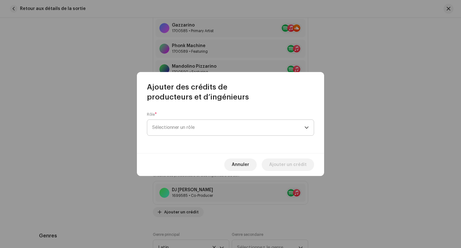
click at [196, 132] on span "Sélectionner un rôle" at bounding box center [228, 128] width 152 height 16
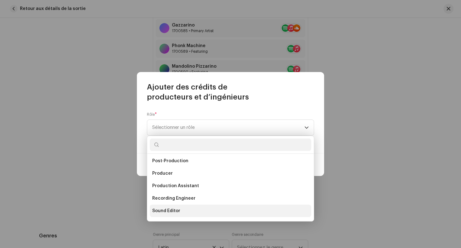
scroll to position [249, 0]
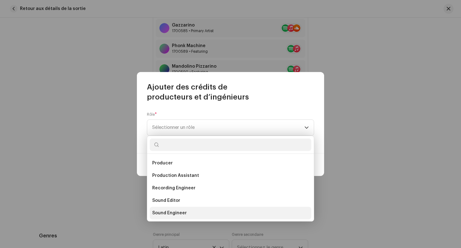
click at [182, 213] on span "Sound Engineer" at bounding box center [169, 213] width 35 height 6
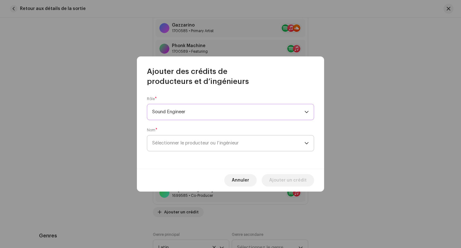
click at [210, 147] on span "Sélectionner le producteur ou l’ingénieur" at bounding box center [228, 144] width 152 height 16
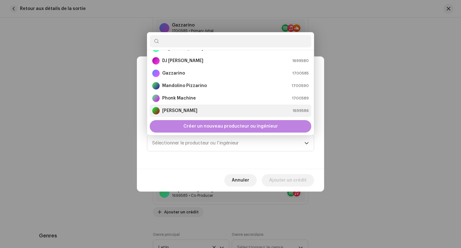
scroll to position [0, 0]
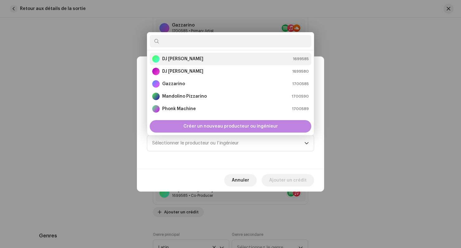
click at [192, 57] on strong "DJ [PERSON_NAME]" at bounding box center [182, 59] width 41 height 6
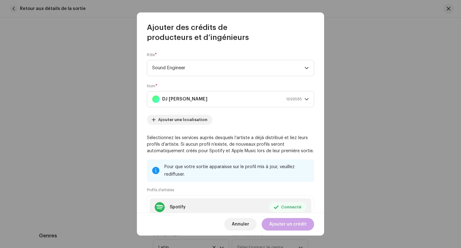
click at [289, 226] on span "Ajouter un crédit" at bounding box center [287, 224] width 37 height 12
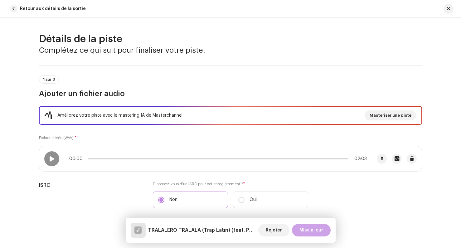
click at [307, 231] on span "Mise à jour" at bounding box center [312, 230] width 24 height 12
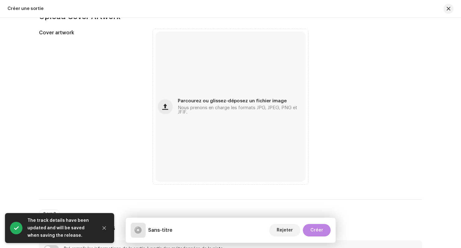
scroll to position [227, 0]
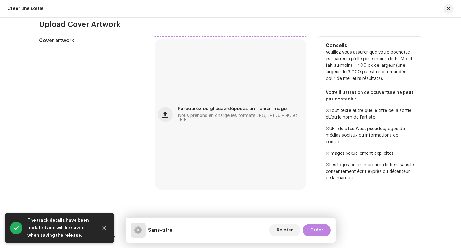
click at [180, 118] on span "Nous prenons en charge les formats JPG, JPEG, PNG et JFIF." at bounding box center [241, 118] width 126 height 9
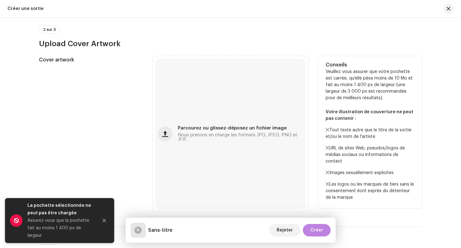
scroll to position [209, 0]
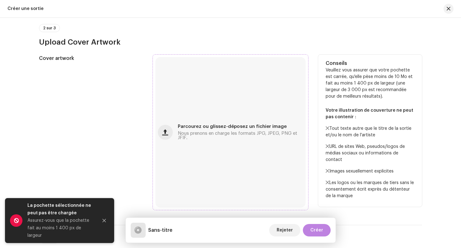
click at [199, 136] on span "Nous prenons en charge les formats JPG, JPEG, PNG et JFIF." at bounding box center [241, 135] width 126 height 9
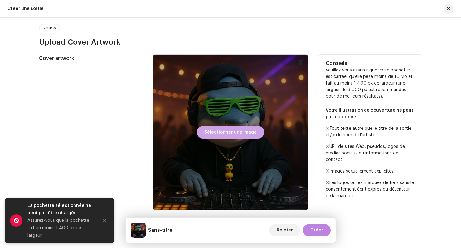
click at [214, 128] on span "Sélectionner une image" at bounding box center [231, 132] width 52 height 12
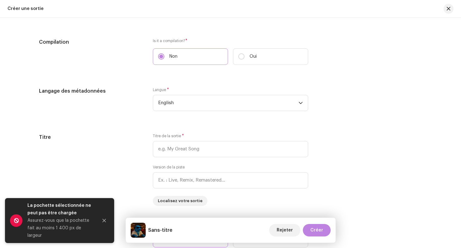
scroll to position [476, 0]
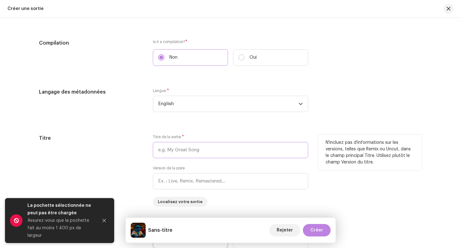
click at [182, 150] on input "text" at bounding box center [230, 150] width 155 height 16
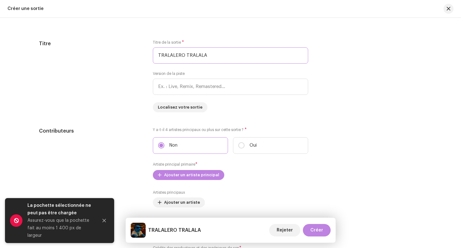
scroll to position [566, 0]
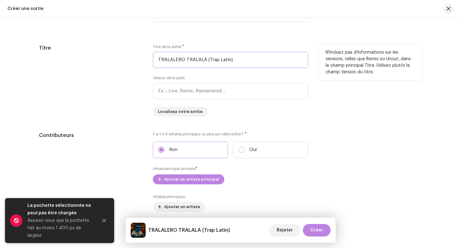
type input "TRALALERO TRALALA (Trap Latin)"
click at [125, 73] on div "Titre" at bounding box center [91, 80] width 104 height 72
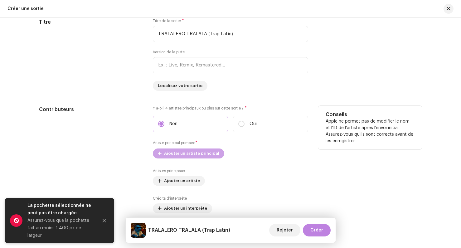
scroll to position [600, 0]
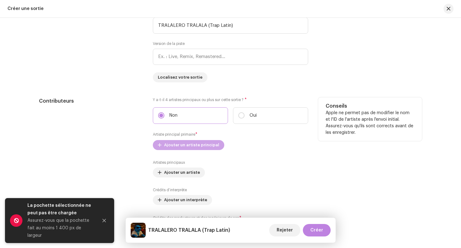
click at [178, 146] on span "Ajouter un artiste principal" at bounding box center [191, 145] width 55 height 12
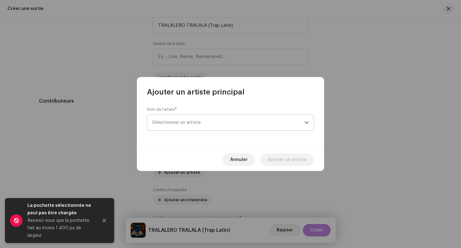
click at [177, 121] on span "Sélectionner un artiste" at bounding box center [176, 122] width 48 height 5
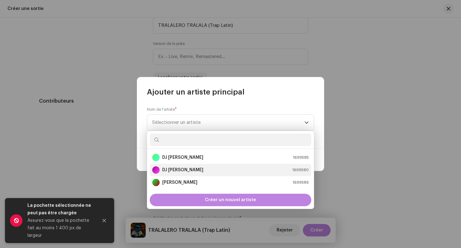
click at [183, 168] on strong "DJ Tralalero Tralala" at bounding box center [182, 170] width 41 height 6
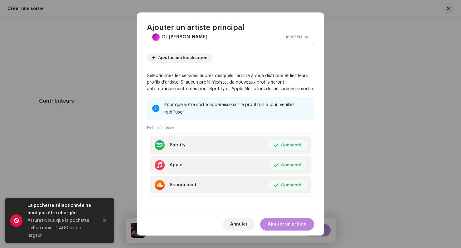
scroll to position [22, 0]
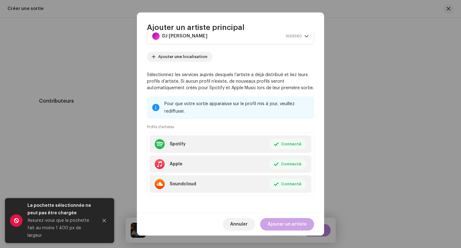
click at [285, 226] on span "Ajouter un artiste" at bounding box center [287, 224] width 39 height 12
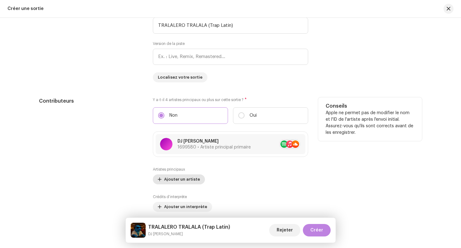
click at [175, 181] on span "Ajouter un artiste" at bounding box center [182, 179] width 36 height 12
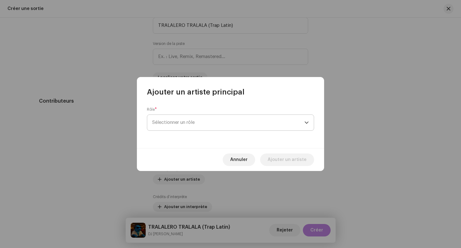
click at [190, 125] on span "Sélectionner un rôle" at bounding box center [228, 123] width 152 height 16
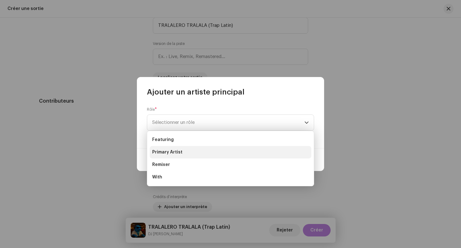
click at [180, 149] on li "Primary Artist" at bounding box center [231, 152] width 162 height 12
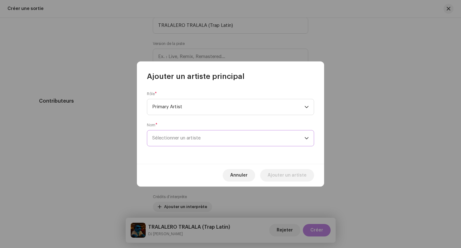
click at [188, 138] on span "Sélectionner un artiste" at bounding box center [176, 138] width 48 height 5
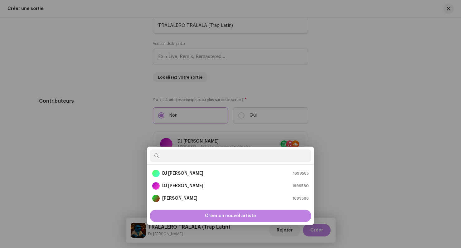
click at [110, 129] on div "Ajouter un artiste principal Rôle * Primary Artist Nom * Sélectionner un artist…" at bounding box center [230, 124] width 461 height 248
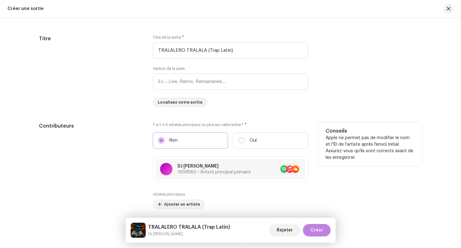
scroll to position [568, 0]
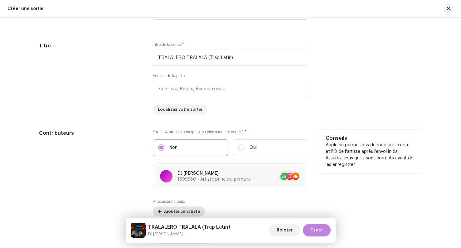
click at [171, 210] on span "Ajouter un artiste" at bounding box center [182, 211] width 36 height 12
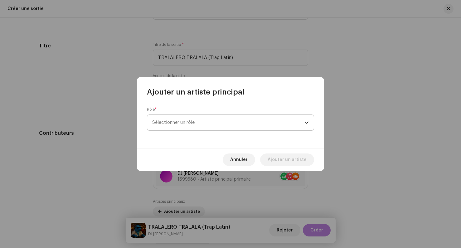
click at [181, 120] on span "Sélectionner un rôle" at bounding box center [228, 123] width 152 height 16
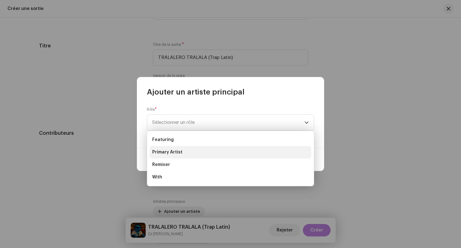
click at [171, 150] on span "Primary Artist" at bounding box center [167, 152] width 30 height 6
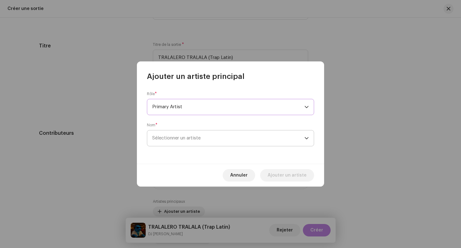
click at [171, 138] on span "Sélectionner un artiste" at bounding box center [176, 138] width 48 height 5
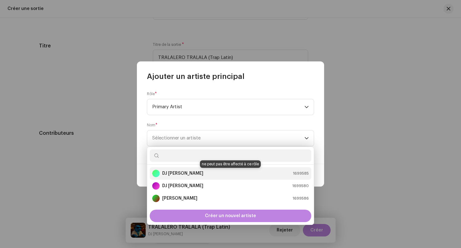
click at [175, 172] on strong "DJ [PERSON_NAME]" at bounding box center [182, 173] width 41 height 6
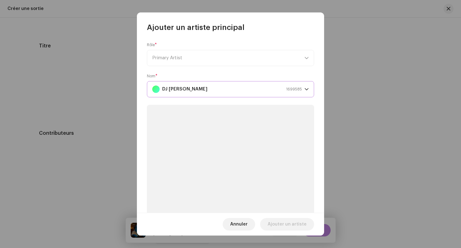
scroll to position [53, 0]
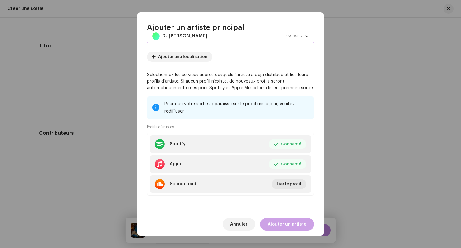
click at [288, 221] on span "Ajouter un artiste" at bounding box center [287, 224] width 39 height 12
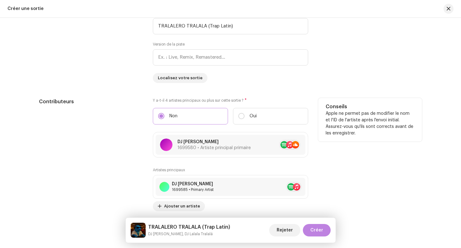
scroll to position [603, 0]
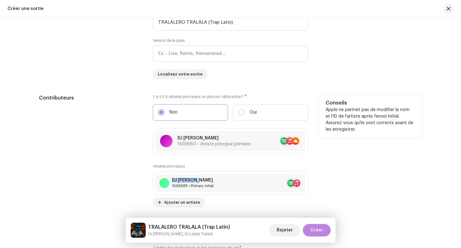
drag, startPoint x: 191, startPoint y: 182, endPoint x: 195, endPoint y: 166, distance: 15.7
click at [195, 166] on div "Artistes principaux DJ Lalala Tralalá 1699585 • Primary Artist No selected item…" at bounding box center [230, 186] width 155 height 44
click at [298, 142] on span at bounding box center [298, 141] width 4 height 5
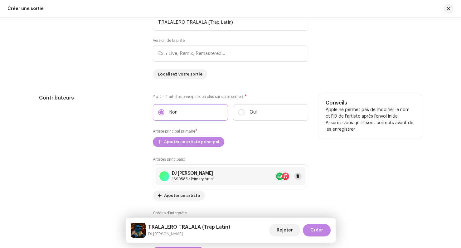
click at [301, 178] on div "DJ Lalala Tralalá 1699585 • Primary Artist" at bounding box center [231, 176] width 150 height 18
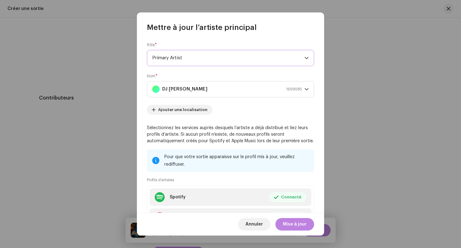
click at [165, 57] on span "Primary Artist" at bounding box center [228, 58] width 152 height 16
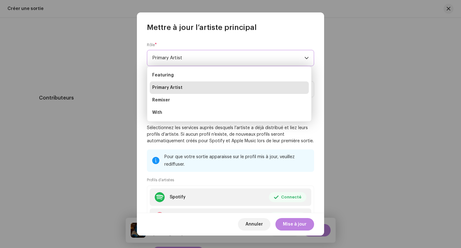
click at [165, 57] on span "Primary Artist" at bounding box center [228, 58] width 152 height 16
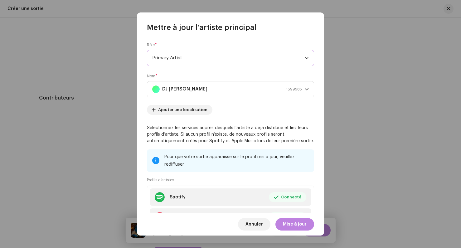
scroll to position [53, 0]
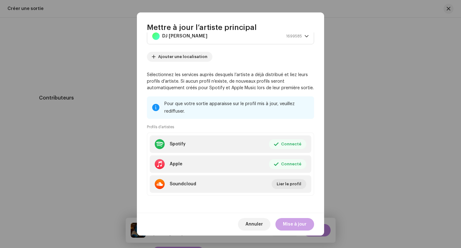
click at [299, 226] on span "Mise à jour" at bounding box center [295, 224] width 24 height 12
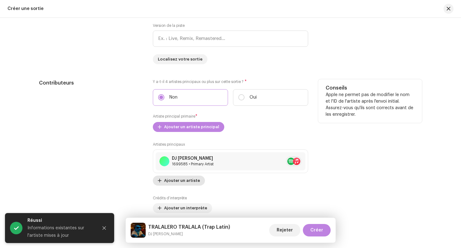
scroll to position [620, 0]
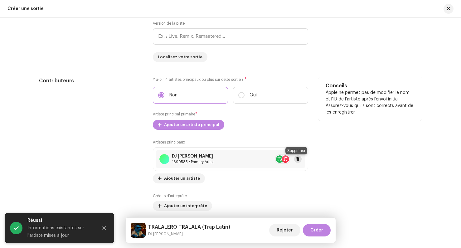
click at [297, 160] on span at bounding box center [298, 159] width 4 height 5
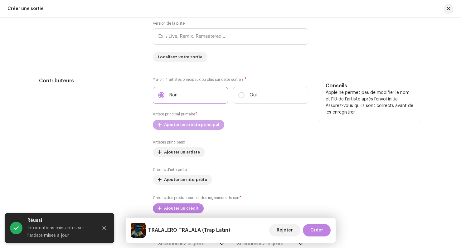
click at [196, 125] on span "Ajouter un artiste principal" at bounding box center [191, 125] width 55 height 12
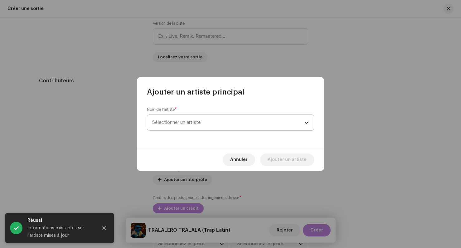
click at [189, 125] on span "Sélectionner un artiste" at bounding box center [176, 122] width 48 height 5
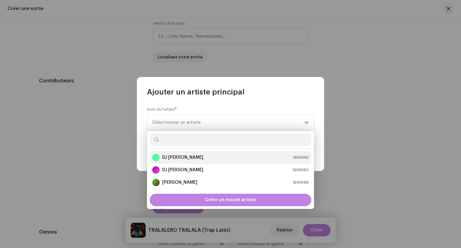
click at [170, 159] on strong "DJ [PERSON_NAME]" at bounding box center [182, 158] width 41 height 6
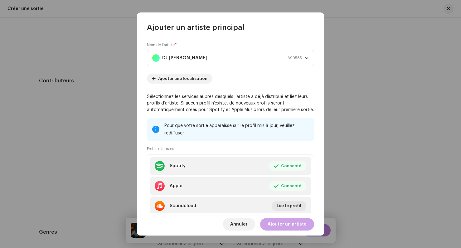
click at [291, 222] on span "Ajouter un artiste" at bounding box center [287, 224] width 39 height 12
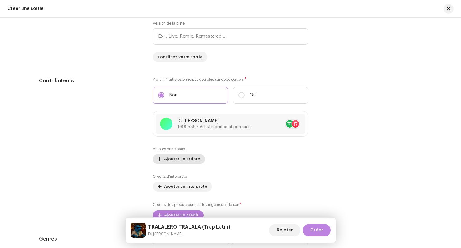
click at [169, 158] on span "Ajouter un artiste" at bounding box center [182, 159] width 36 height 12
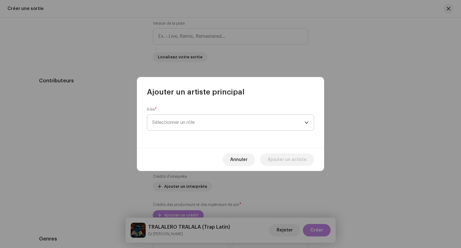
click at [195, 125] on span "Sélectionner un rôle" at bounding box center [228, 123] width 152 height 16
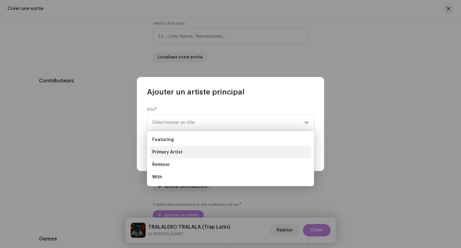
click at [178, 153] on span "Primary Artist" at bounding box center [167, 152] width 30 height 6
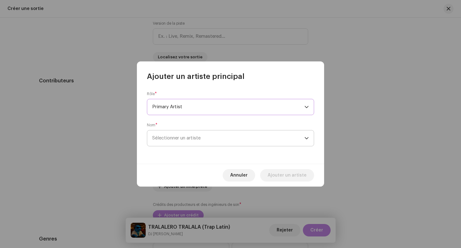
click at [177, 138] on span "Sélectionner un artiste" at bounding box center [176, 138] width 48 height 5
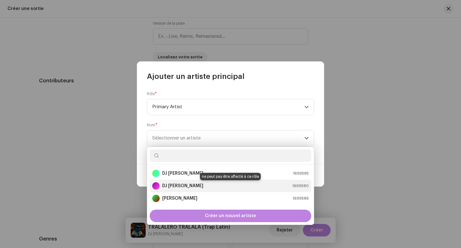
click at [185, 185] on strong "DJ Tralalero Tralala" at bounding box center [182, 186] width 41 height 6
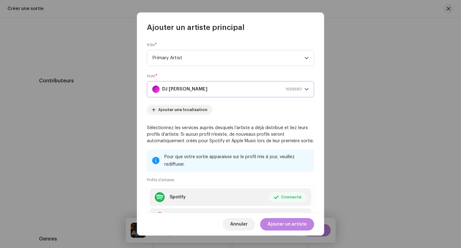
scroll to position [53, 0]
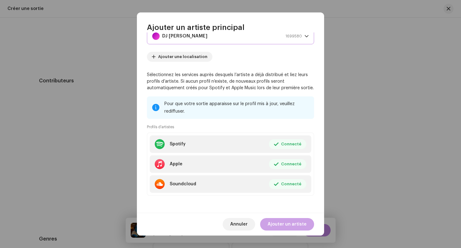
click at [291, 220] on span "Ajouter un artiste" at bounding box center [287, 224] width 39 height 12
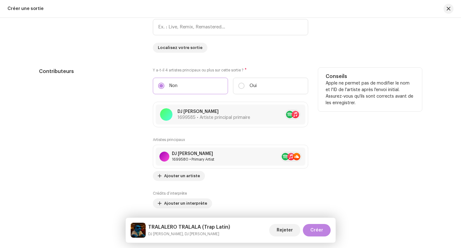
scroll to position [632, 0]
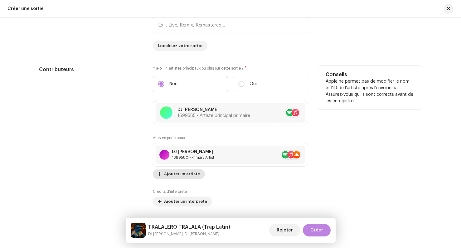
click at [175, 173] on span "Ajouter un artiste" at bounding box center [182, 174] width 36 height 12
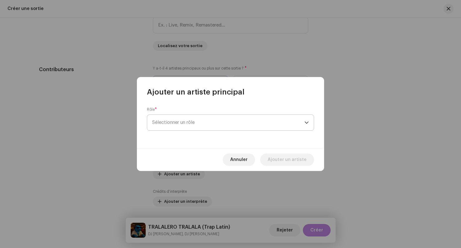
click at [184, 127] on span "Sélectionner un rôle" at bounding box center [228, 123] width 152 height 16
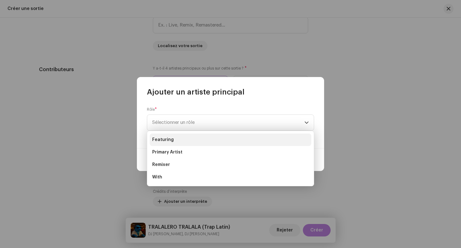
click at [177, 143] on li "Featuring" at bounding box center [231, 140] width 162 height 12
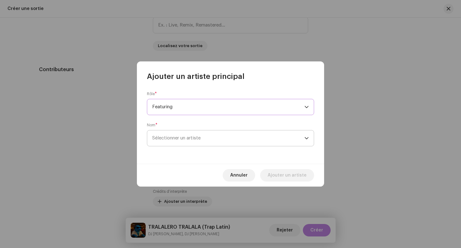
click at [182, 137] on span "Sélectionner un artiste" at bounding box center [176, 138] width 48 height 5
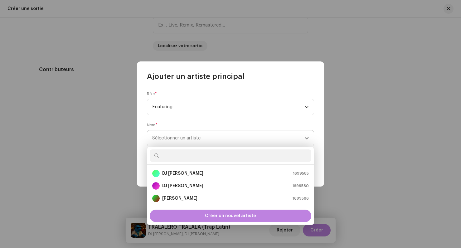
click at [182, 137] on span "Sélectionner un artiste" at bounding box center [176, 138] width 48 height 5
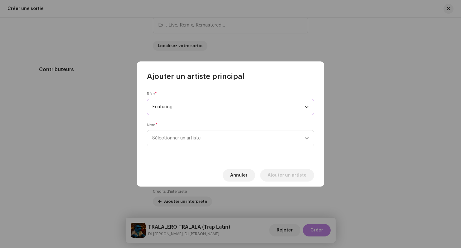
click at [179, 103] on span "Featuring" at bounding box center [228, 107] width 152 height 16
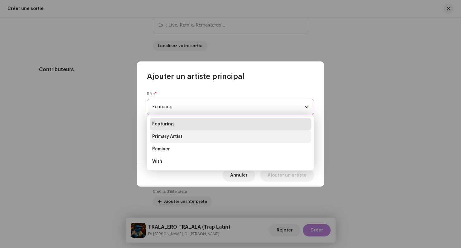
click at [176, 136] on span "Primary Artist" at bounding box center [167, 137] width 30 height 6
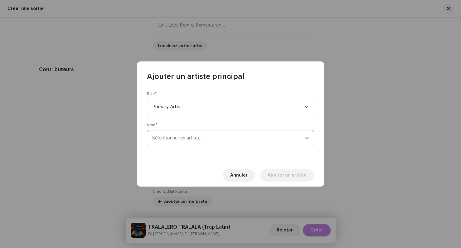
click at [177, 142] on span "Sélectionner un artiste" at bounding box center [228, 139] width 152 height 16
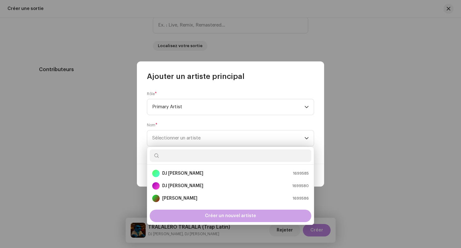
click at [195, 216] on div "Créer un nouvel artiste" at bounding box center [231, 216] width 162 height 12
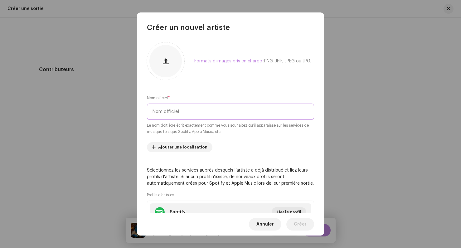
click at [181, 112] on input "text" at bounding box center [230, 112] width 167 height 16
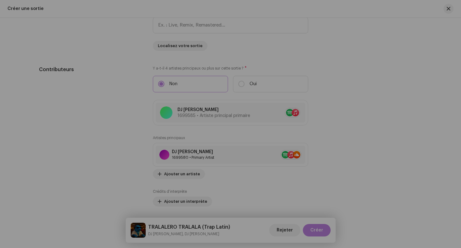
click at [117, 85] on div "Créer un nouvel artiste Formats d'images pris en charge : PNG, JFIF, JPEG ou JP…" at bounding box center [230, 124] width 461 height 248
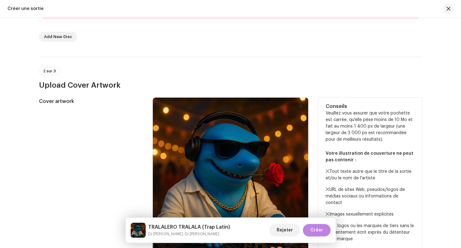
scroll to position [0, 0]
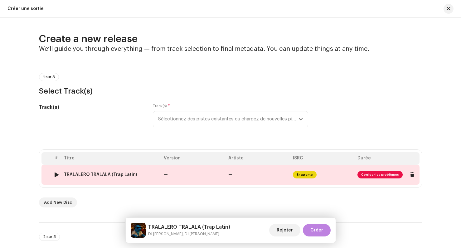
click at [390, 176] on span "Corriger les problèmes" at bounding box center [380, 174] width 45 height 7
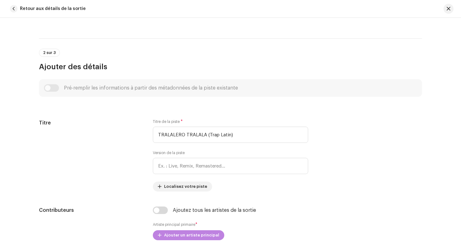
scroll to position [364, 0]
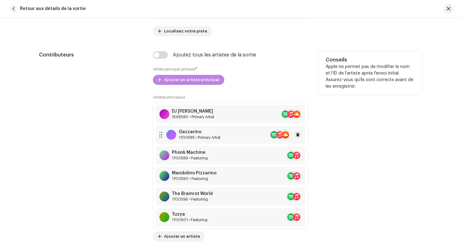
click at [238, 136] on div "Gazzarino 1700585 • Primary Artist" at bounding box center [231, 135] width 150 height 18
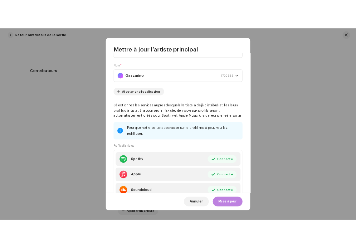
scroll to position [53, 0]
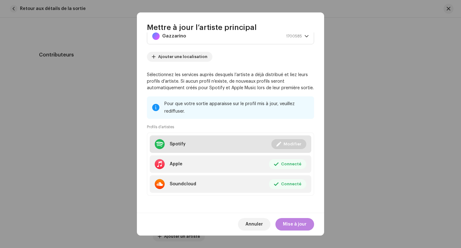
click at [211, 144] on li "Spotify Connecté Modifier" at bounding box center [231, 144] width 162 height 17
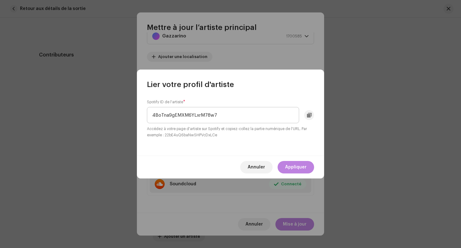
click at [195, 114] on input "4BoTna9gEMXM6YLxrM78w7" at bounding box center [223, 115] width 152 height 16
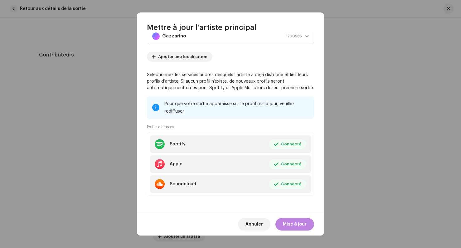
click at [253, 58] on div "Lier votre profil d'artiste Spotify ID de l'artiste * 4BoTna9gEMXM6YLxrM78w7 Ac…" at bounding box center [230, 124] width 461 height 248
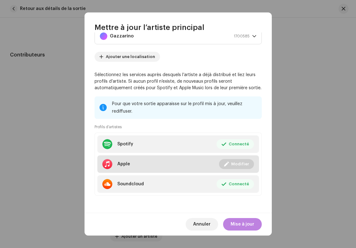
click at [239, 162] on span "Modifier" at bounding box center [240, 164] width 18 height 12
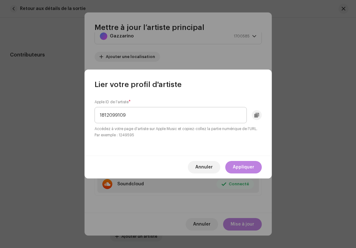
click at [169, 116] on input "1812099109" at bounding box center [171, 115] width 152 height 16
click at [257, 115] on span at bounding box center [256, 115] width 5 height 5
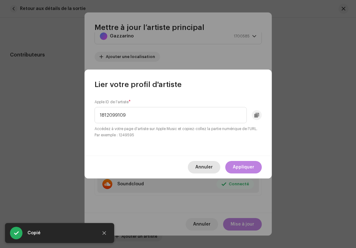
click at [200, 166] on span "Annuler" at bounding box center [203, 167] width 17 height 12
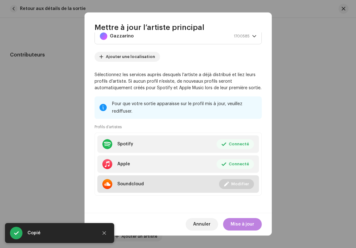
click at [233, 184] on span "Modifier" at bounding box center [240, 184] width 18 height 12
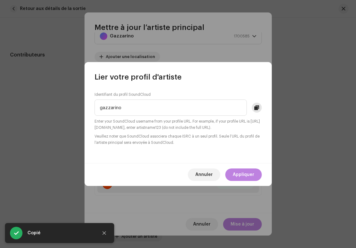
click at [257, 110] on span at bounding box center [256, 107] width 5 height 5
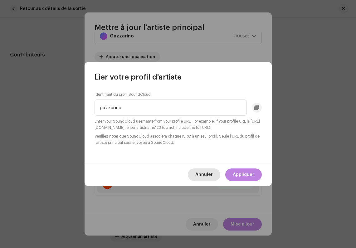
click at [202, 178] on span "Annuler" at bounding box center [203, 175] width 17 height 12
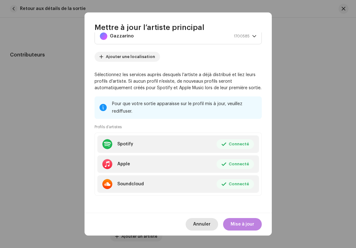
click at [202, 222] on span "Annuler" at bounding box center [201, 224] width 17 height 12
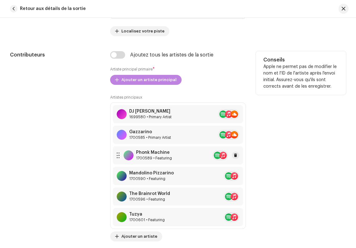
click at [167, 157] on div "1700589 • Featuring" at bounding box center [154, 158] width 36 height 5
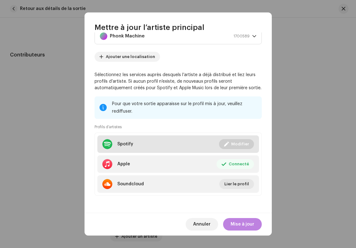
click at [232, 141] on span "Modifier" at bounding box center [240, 144] width 18 height 12
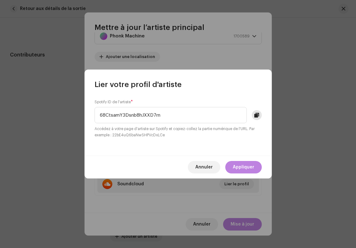
click at [256, 115] on span at bounding box center [256, 115] width 5 height 5
click at [205, 165] on span "Annuler" at bounding box center [203, 167] width 17 height 12
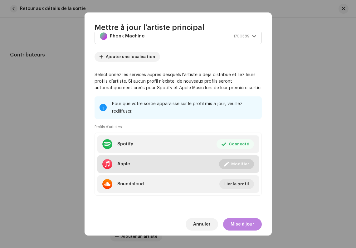
click at [239, 164] on span "Modifier" at bounding box center [240, 164] width 18 height 12
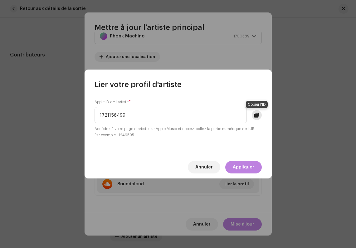
click at [258, 117] on span at bounding box center [256, 115] width 5 height 5
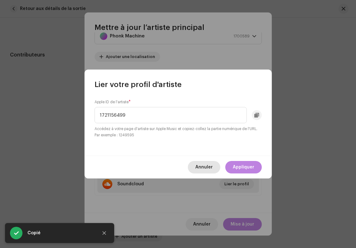
click at [204, 166] on span "Annuler" at bounding box center [203, 167] width 17 height 12
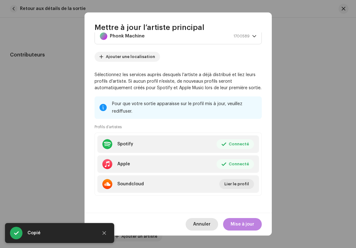
click at [200, 223] on span "Annuler" at bounding box center [201, 224] width 17 height 12
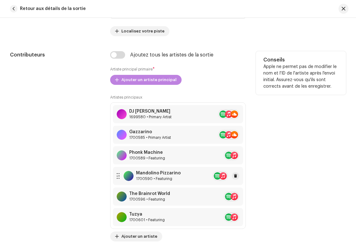
click at [204, 180] on div "Mandolino Pizzarino 1700590 • Featuring" at bounding box center [178, 176] width 130 height 18
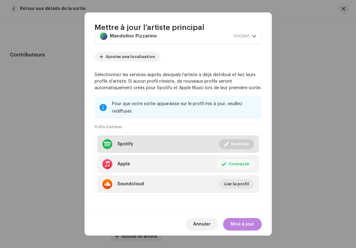
click at [234, 146] on span "Modifier" at bounding box center [240, 144] width 18 height 12
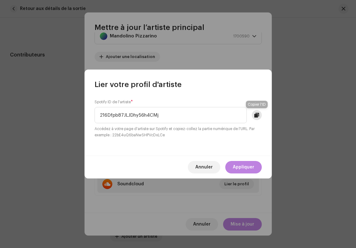
click at [258, 116] on span at bounding box center [256, 115] width 5 height 5
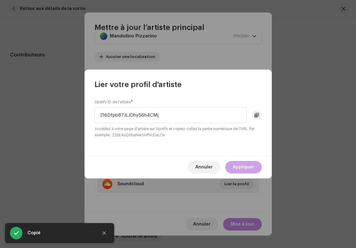
click at [239, 165] on span "Appliquer" at bounding box center [244, 167] width 22 height 12
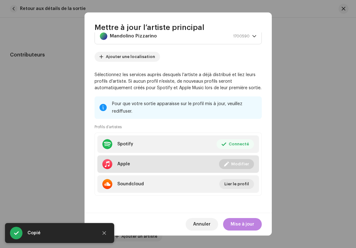
click at [232, 161] on span "Modifier" at bounding box center [240, 164] width 18 height 12
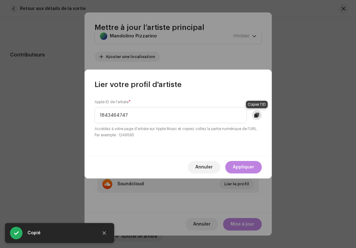
click at [257, 117] on span at bounding box center [256, 115] width 5 height 5
click at [255, 114] on span at bounding box center [256, 115] width 5 height 5
click at [246, 170] on span "Appliquer" at bounding box center [244, 167] width 22 height 12
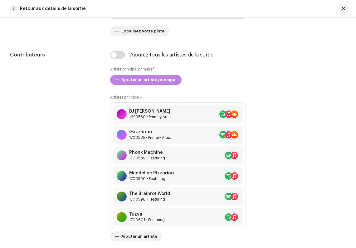
click at [300, 158] on div "Mettre à jour l’artiste principal Rôle * Featuring Nom * Mandolino Pizzarino 17…" at bounding box center [178, 124] width 356 height 248
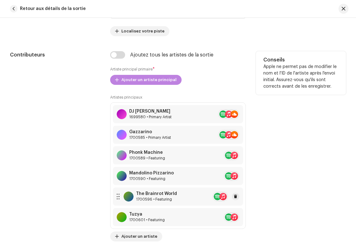
click at [194, 193] on div "The Brainrot World 1700596 • Featuring" at bounding box center [178, 197] width 130 height 18
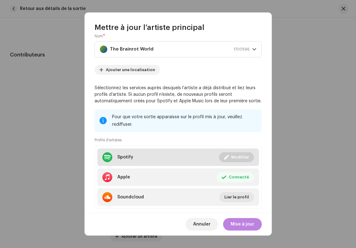
scroll to position [42, 0]
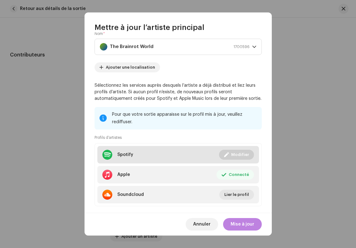
click at [234, 157] on span "Modifier" at bounding box center [240, 155] width 18 height 12
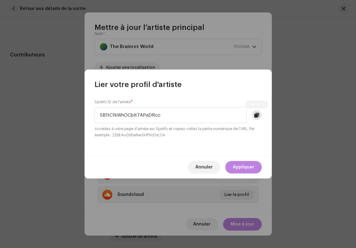
click at [257, 115] on span at bounding box center [256, 115] width 5 height 5
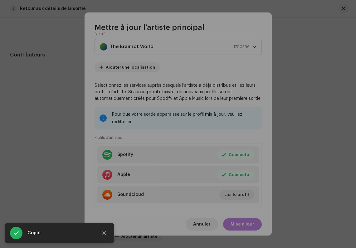
click at [232, 62] on div "Lier votre profil d'artiste Spotify ID de l'artiste * 5B1tCfkWhOCblt7APeDRcc Ac…" at bounding box center [178, 124] width 356 height 248
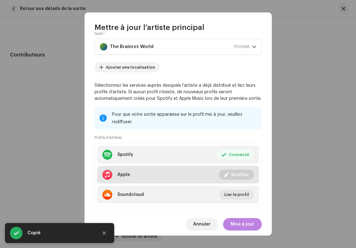
click at [234, 176] on span "Modifier" at bounding box center [240, 175] width 18 height 12
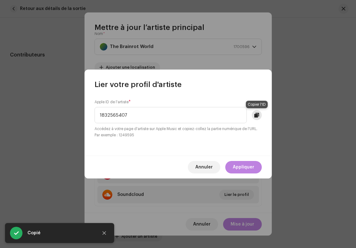
click at [255, 116] on span at bounding box center [256, 115] width 5 height 5
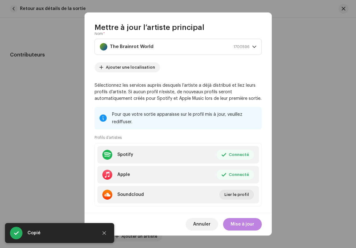
click at [239, 65] on div "Lier votre profil d'artiste Apple ID de l'artiste * 1832565407 Accédez à votre …" at bounding box center [178, 124] width 356 height 248
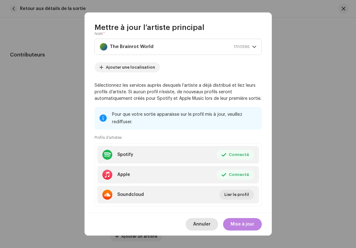
click at [201, 230] on span "Annuler" at bounding box center [201, 224] width 17 height 12
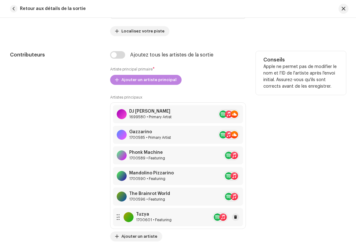
click at [186, 217] on div "Tuzya 1700601 • Featuring" at bounding box center [178, 217] width 130 height 18
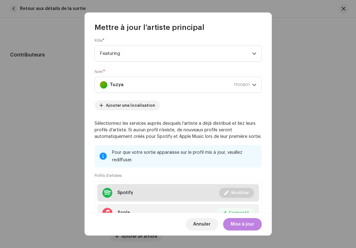
scroll to position [1, 0]
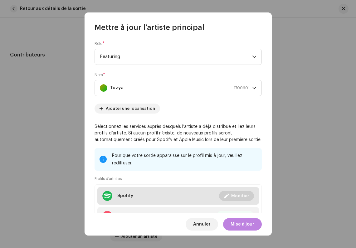
click at [233, 198] on span "Modifier" at bounding box center [240, 196] width 18 height 12
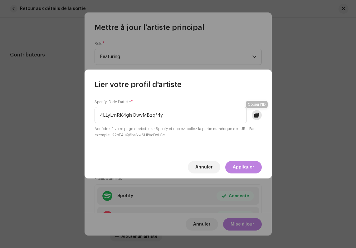
click at [254, 119] on button at bounding box center [257, 115] width 10 height 10
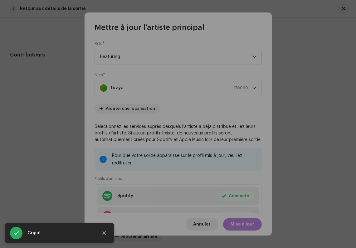
click at [246, 53] on div "Lier votre profil d'artiste Spotify ID de l'artiste * 4LLyLmRK4gIsOwvMBzqf4y Ac…" at bounding box center [178, 124] width 356 height 248
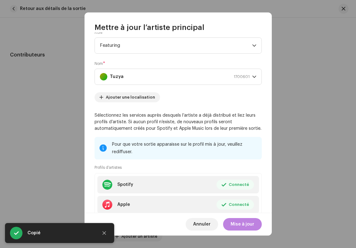
scroll to position [53, 0]
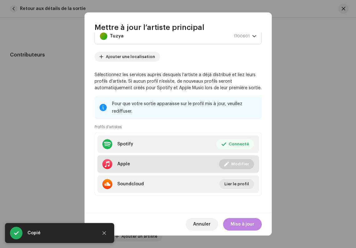
click at [235, 162] on span "Modifier" at bounding box center [240, 164] width 18 height 12
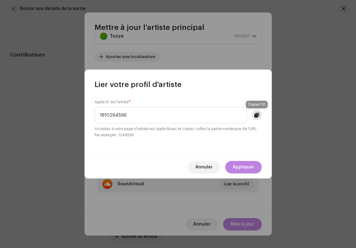
click at [255, 113] on span at bounding box center [256, 115] width 5 height 5
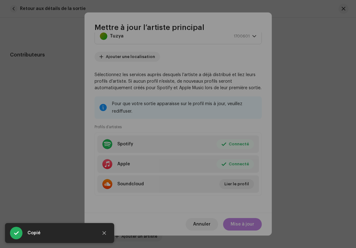
click at [250, 61] on div "Lier votre profil d'artiste Apple ID de l'artiste * 1810294596 Accédez à votre …" at bounding box center [178, 124] width 356 height 248
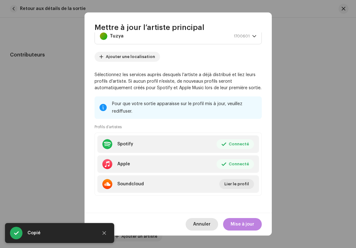
click at [200, 224] on span "Annuler" at bounding box center [201, 224] width 17 height 12
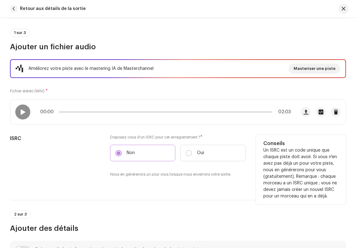
scroll to position [48, 0]
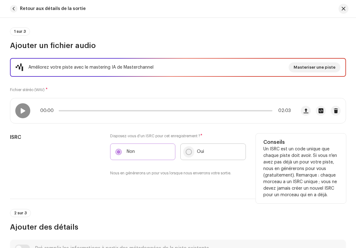
click at [187, 152] on input "Oui" at bounding box center [189, 152] width 6 height 6
radio input "true"
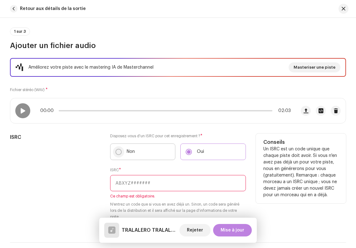
click at [121, 154] on p-radiobutton at bounding box center [119, 152] width 6 height 6
click at [121, 154] on input "Non" at bounding box center [119, 152] width 6 height 6
radio input "true"
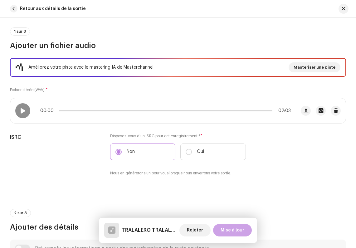
click at [227, 232] on span "Mise à jour" at bounding box center [233, 230] width 24 height 12
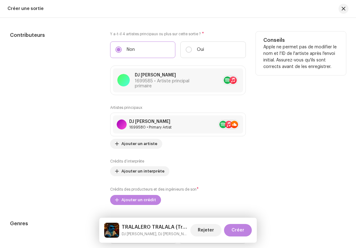
scroll to position [648, 0]
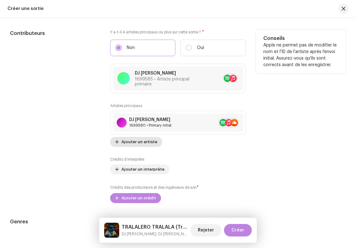
click at [148, 142] on span "Ajouter un artiste" at bounding box center [139, 142] width 36 height 12
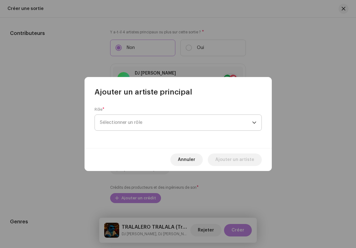
click at [148, 117] on span "Sélectionner un rôle" at bounding box center [176, 123] width 152 height 16
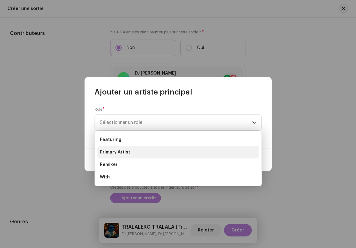
click at [138, 148] on li "Primary Artist" at bounding box center [178, 152] width 162 height 12
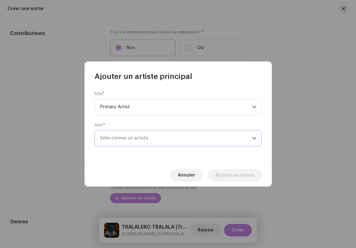
click at [130, 139] on span "Sélectionner un artiste" at bounding box center [124, 138] width 48 height 5
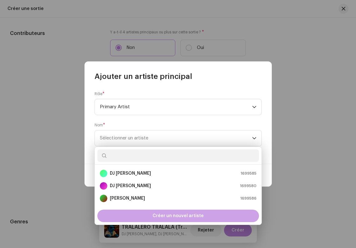
click at [138, 216] on div "Créer un nouvel artiste" at bounding box center [178, 216] width 162 height 12
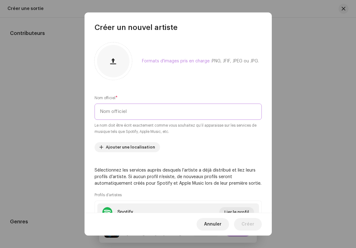
click at [133, 112] on input "text" at bounding box center [178, 112] width 167 height 16
type input "Gazzarino"
click at [160, 90] on div "Formats d'images pris en charge : PNG, JFIF, JPEG ou JPG. Nom officiel * Gazzar…" at bounding box center [178, 122] width 187 height 181
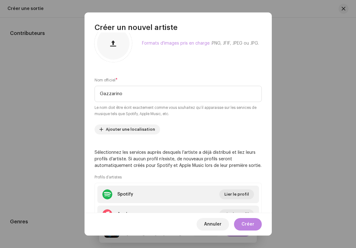
scroll to position [51, 0]
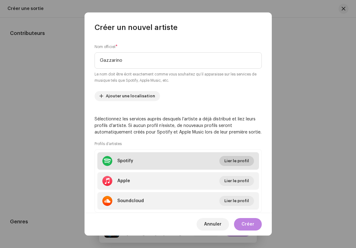
click at [229, 164] on span "Lier le profil" at bounding box center [237, 161] width 25 height 12
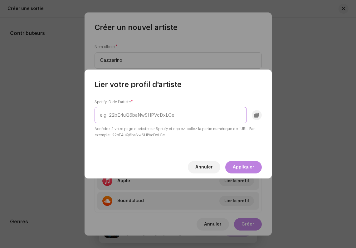
paste input "4BoTna9gEMXM6YLxrM78w7"
type input "4BoTna9gEMXM6YLxrM78w7"
click at [251, 168] on span "Appliquer" at bounding box center [244, 167] width 22 height 12
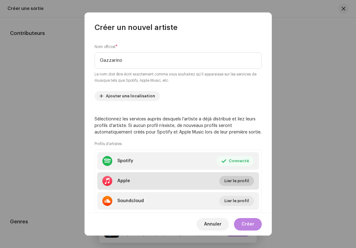
click at [240, 181] on span "Lier le profil" at bounding box center [237, 181] width 25 height 12
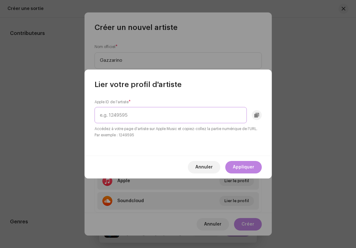
paste input "1812099109"
type input "1812099109"
click at [243, 169] on span "Appliquer" at bounding box center [244, 167] width 22 height 12
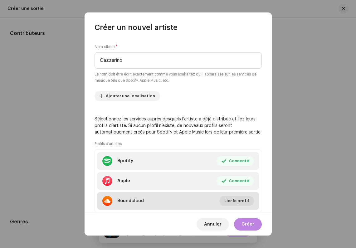
scroll to position [68, 0]
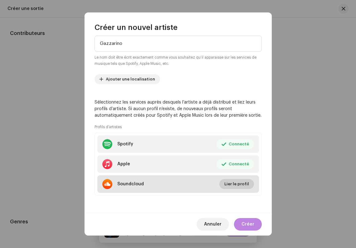
click at [237, 184] on span "Lier le profil" at bounding box center [237, 184] width 25 height 12
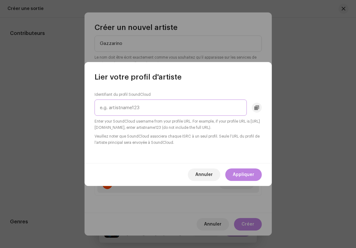
paste input "gazzarino"
type input "gazzarino"
click at [239, 176] on span "Appliquer" at bounding box center [244, 175] width 22 height 12
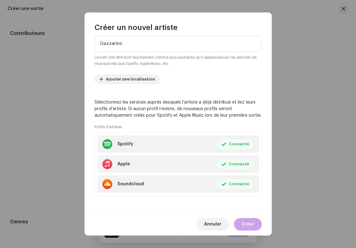
click at [250, 223] on span "Créer" at bounding box center [248, 224] width 13 height 12
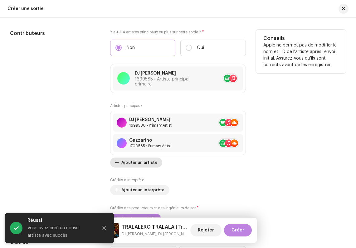
click at [137, 164] on span "Ajouter un artiste" at bounding box center [139, 162] width 36 height 12
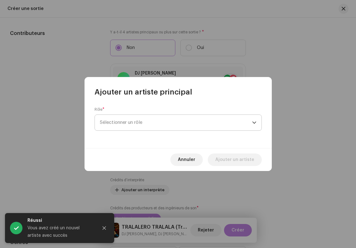
click at [143, 124] on span "Sélectionner un rôle" at bounding box center [176, 123] width 152 height 16
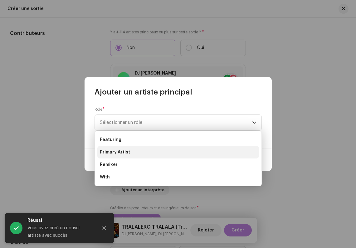
click at [134, 151] on li "Primary Artist" at bounding box center [178, 152] width 162 height 12
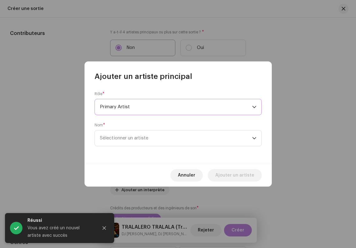
click at [126, 107] on span "Primary Artist" at bounding box center [176, 107] width 152 height 16
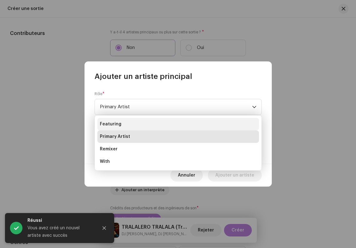
click at [128, 123] on li "Featuring" at bounding box center [178, 124] width 162 height 12
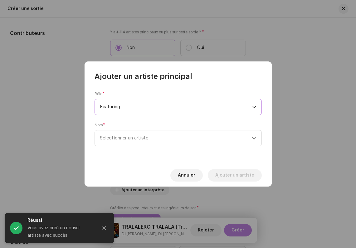
click at [135, 147] on div "Rôle * Featuring Nom * Sélectionner un artiste" at bounding box center [178, 122] width 187 height 82
click at [134, 142] on span "Sélectionner un artiste" at bounding box center [176, 139] width 152 height 16
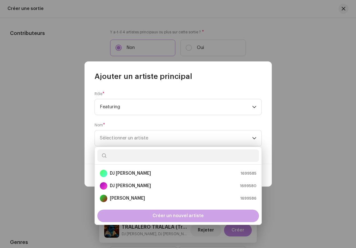
click at [139, 216] on div "Créer un nouvel artiste" at bounding box center [178, 216] width 162 height 12
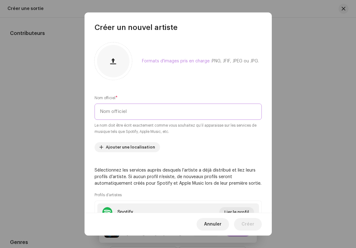
click at [159, 114] on input "text" at bounding box center [178, 112] width 167 height 16
type input "Phonk Machine"
click at [173, 86] on div "Formats d'images pris en charge : PNG, JFIF, JPEG ou JPG. Nom officiel * Phonk …" at bounding box center [178, 122] width 187 height 181
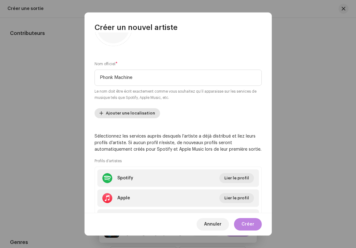
scroll to position [37, 0]
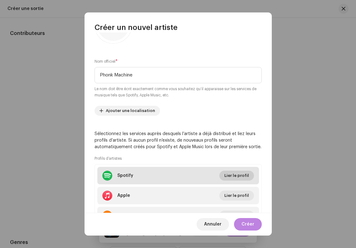
click at [234, 174] on span "Lier le profil" at bounding box center [237, 176] width 25 height 12
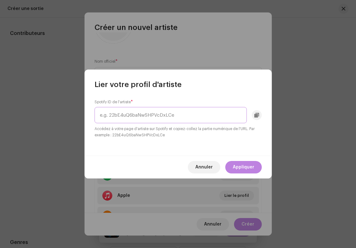
paste input "68CtsamY3Dsnb8hJXXD7rn"
type input "68CtsamY3Dsnb8hJXXD7rn"
click at [243, 166] on span "Appliquer" at bounding box center [244, 167] width 22 height 12
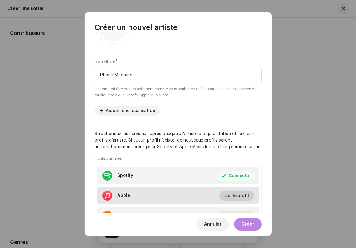
click at [234, 197] on span "Lier le profil" at bounding box center [237, 196] width 25 height 12
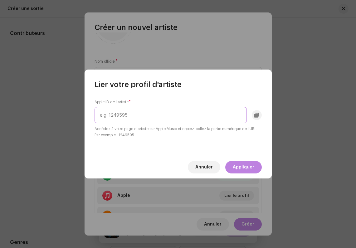
paste input "1721156499"
type input "1721156499"
click at [243, 168] on span "Appliquer" at bounding box center [244, 167] width 22 height 12
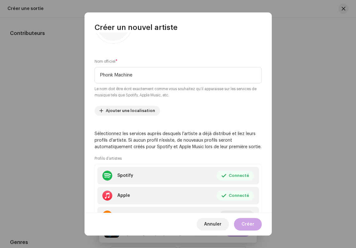
click at [246, 225] on span "Créer" at bounding box center [248, 224] width 13 height 12
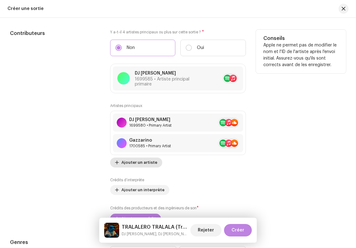
click at [121, 165] on span "Ajouter un artiste" at bounding box center [139, 162] width 36 height 12
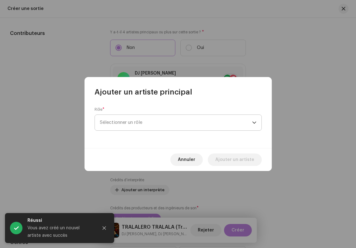
click at [135, 121] on span "Sélectionner un rôle" at bounding box center [176, 123] width 152 height 16
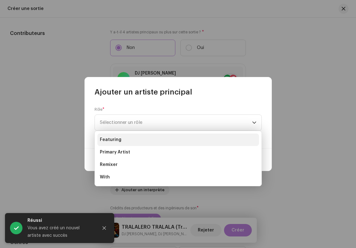
click at [131, 140] on li "Featuring" at bounding box center [178, 140] width 162 height 12
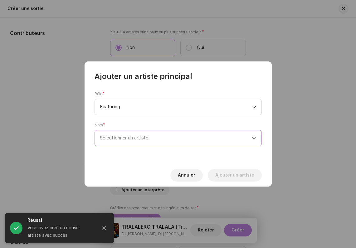
click at [160, 136] on span "Sélectionner un artiste" at bounding box center [176, 139] width 152 height 16
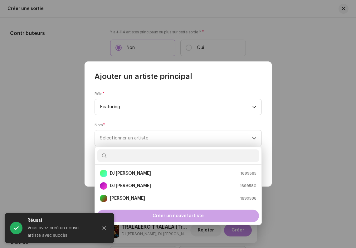
click at [167, 215] on span "Créer un nouvel artiste" at bounding box center [178, 216] width 51 height 12
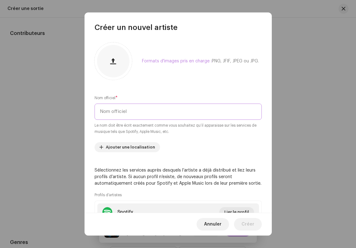
click at [128, 110] on input "text" at bounding box center [178, 112] width 167 height 16
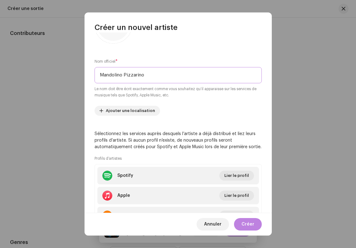
type input "Mandolino Pizzarino"
click at [215, 120] on div "Formats d'images pris en charge : PNG, JFIF, JPEG ou JPG. Nom officiel * Mandol…" at bounding box center [178, 122] width 187 height 181
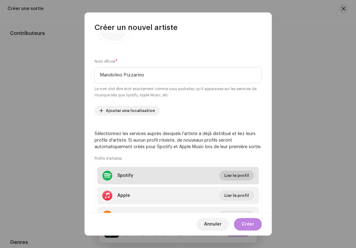
click at [245, 174] on span "Lier le profil" at bounding box center [237, 176] width 25 height 12
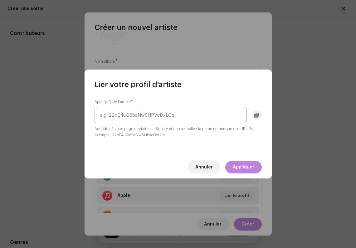
click at [180, 119] on input "text" at bounding box center [171, 115] width 152 height 16
paste input "216Dfpb87JLJDhy56h4CMj"
type input "216Dfpb87JLJDhy56h4CMj"
click at [234, 165] on button "Appliquer" at bounding box center [243, 167] width 37 height 12
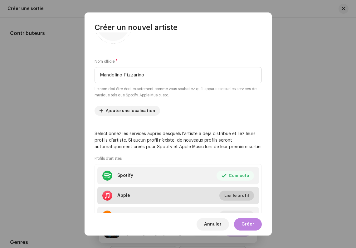
click at [230, 191] on span "Lier le profil" at bounding box center [237, 196] width 25 height 12
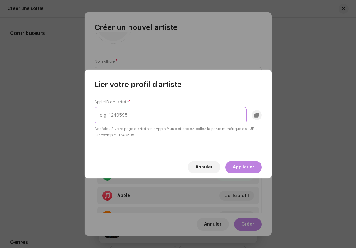
paste input "1843464747"
type input "1843464747"
click at [236, 165] on span "Appliquer" at bounding box center [244, 167] width 22 height 12
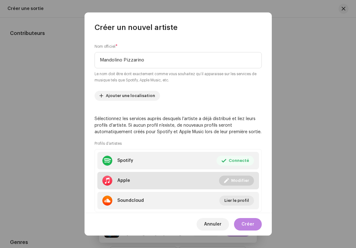
scroll to position [68, 0]
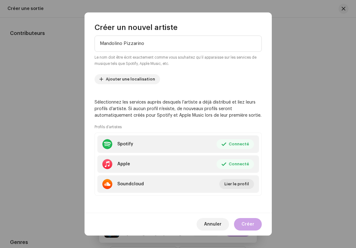
click at [254, 227] on button "Créer" at bounding box center [248, 224] width 28 height 12
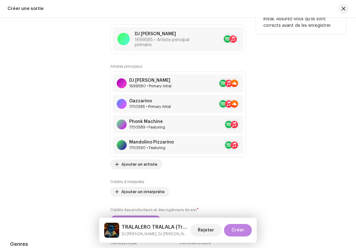
scroll to position [691, 0]
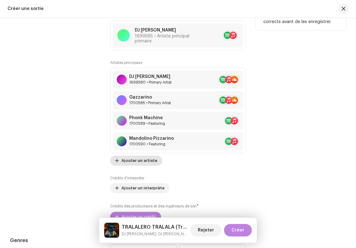
click at [139, 165] on span "Ajouter un artiste" at bounding box center [139, 161] width 36 height 12
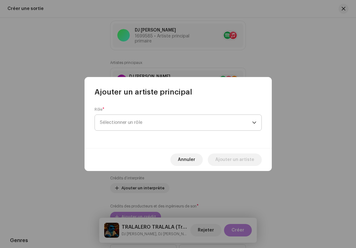
click at [140, 125] on span "Sélectionner un rôle" at bounding box center [176, 123] width 152 height 16
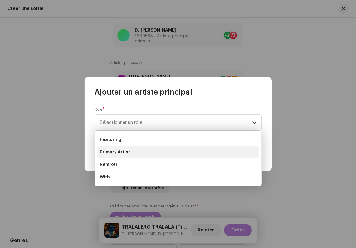
click at [134, 152] on li "Primary Artist" at bounding box center [178, 152] width 162 height 12
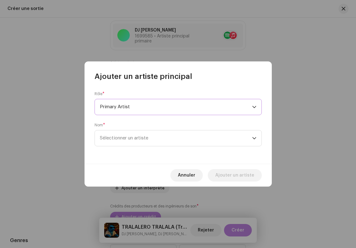
click at [136, 112] on span "Primary Artist" at bounding box center [176, 107] width 152 height 16
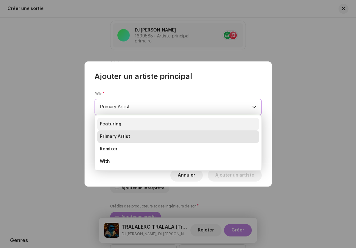
click at [130, 121] on li "Featuring" at bounding box center [178, 124] width 162 height 12
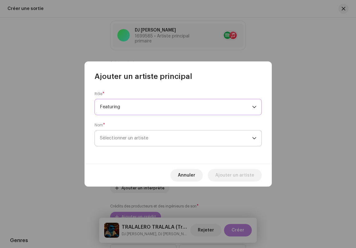
click at [157, 141] on span "Sélectionner un artiste" at bounding box center [176, 139] width 152 height 16
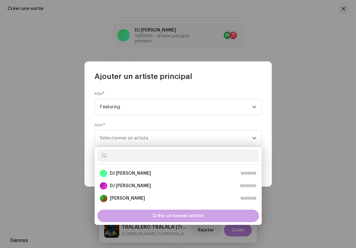
click at [156, 215] on span "Créer un nouvel artiste" at bounding box center [178, 216] width 51 height 12
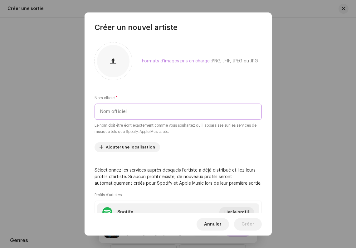
click at [107, 115] on input "text" at bounding box center [178, 112] width 167 height 16
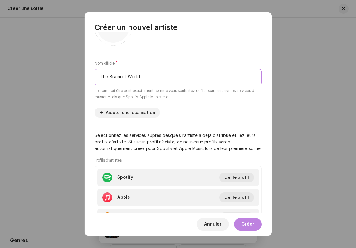
scroll to position [38, 0]
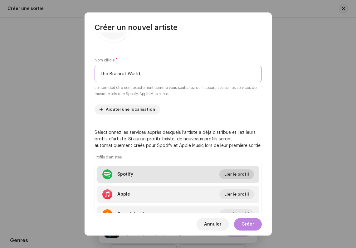
type input "The Brainrot World"
click at [244, 177] on span "Lier le profil" at bounding box center [237, 174] width 25 height 12
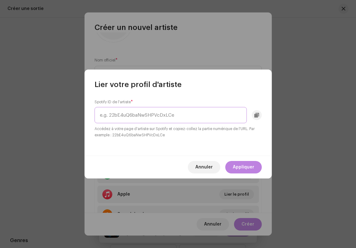
paste input "5B1tCfkWhOCblt7APeDRcc"
type input "5B1tCfkWhOCblt7APeDRcc"
click at [234, 167] on span "Appliquer" at bounding box center [244, 167] width 22 height 12
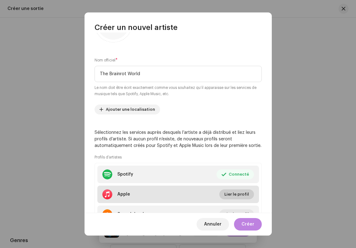
click at [239, 191] on span "Lier le profil" at bounding box center [237, 194] width 25 height 12
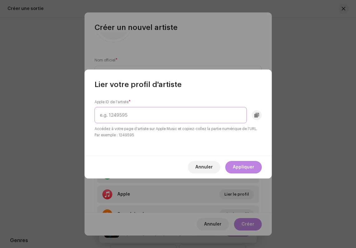
paste input "1832565407"
type input "1832565407"
click at [247, 169] on span "Appliquer" at bounding box center [244, 167] width 22 height 12
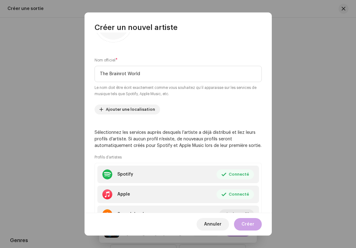
click at [243, 220] on span "Créer" at bounding box center [248, 224] width 13 height 12
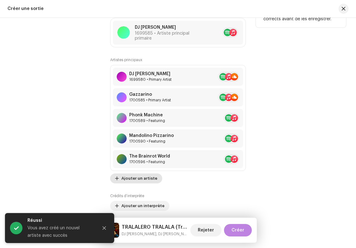
scroll to position [701, 0]
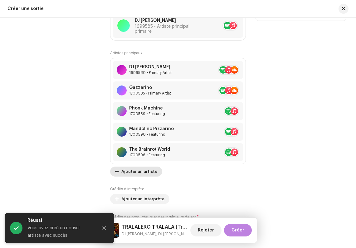
click at [143, 175] on span "Ajouter un artiste" at bounding box center [139, 171] width 36 height 12
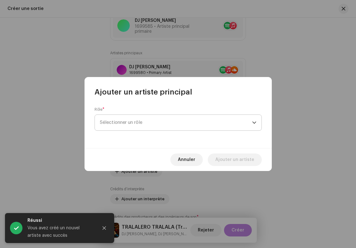
click at [165, 120] on span "Sélectionner un rôle" at bounding box center [176, 123] width 152 height 16
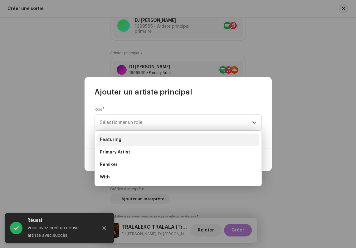
click at [145, 138] on li "Featuring" at bounding box center [178, 140] width 162 height 12
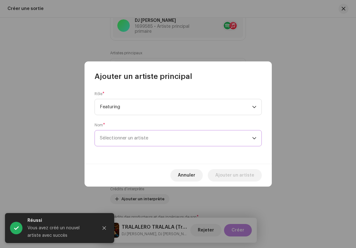
click at [162, 137] on span "Sélectionner un artiste" at bounding box center [176, 139] width 152 height 16
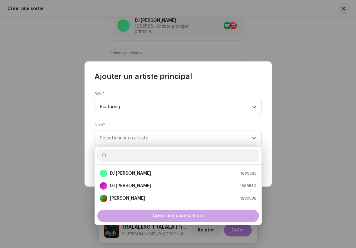
click at [180, 215] on span "Créer un nouvel artiste" at bounding box center [178, 216] width 51 height 12
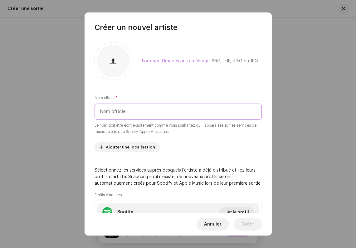
click at [135, 110] on input "text" at bounding box center [178, 112] width 167 height 16
type input "Tuzya"
click at [116, 160] on div "Formats d'images pris en charge : PNG, JFIF, JPEG ou JPG. Nom officiel * Tuzya …" at bounding box center [178, 122] width 187 height 181
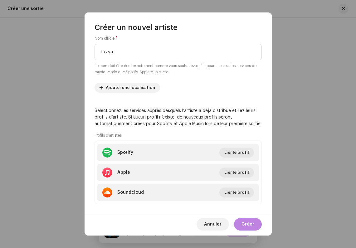
scroll to position [68, 0]
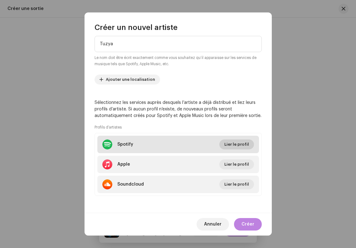
click at [231, 144] on span "Lier le profil" at bounding box center [237, 144] width 25 height 12
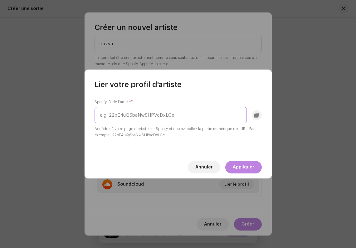
paste input "4LLyLmRK4gIsOwvMBzqf4y"
type input "4LLyLmRK4gIsOwvMBzqf4y"
click at [241, 165] on span "Appliquer" at bounding box center [244, 167] width 22 height 12
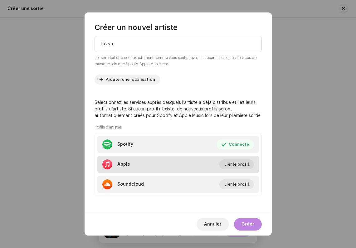
scroll to position [68, 0]
click at [234, 162] on span "Lier le profil" at bounding box center [237, 164] width 25 height 12
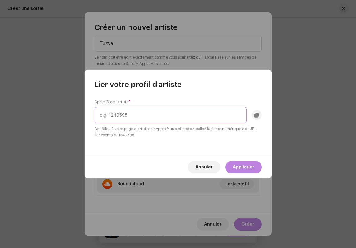
paste input "1810294596"
type input "1810294596"
click at [244, 165] on span "Appliquer" at bounding box center [244, 167] width 22 height 12
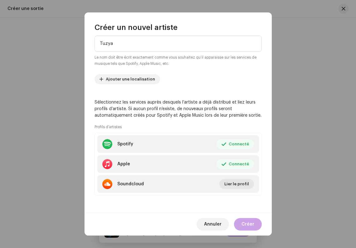
click at [245, 227] on span "Créer" at bounding box center [248, 224] width 13 height 12
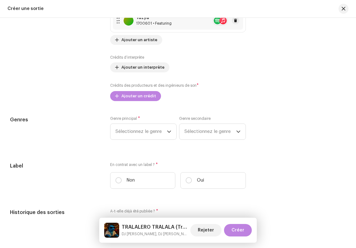
scroll to position [868, 0]
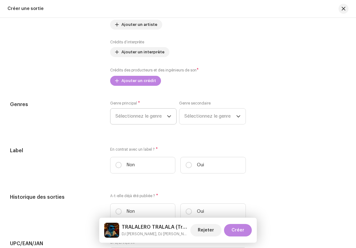
click at [138, 120] on span "Sélectionnez le genre" at bounding box center [142, 117] width 52 height 16
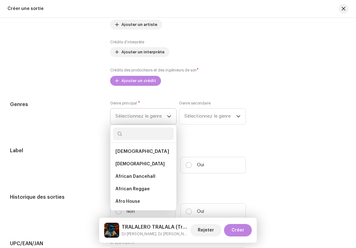
click at [130, 139] on input "text" at bounding box center [143, 134] width 61 height 12
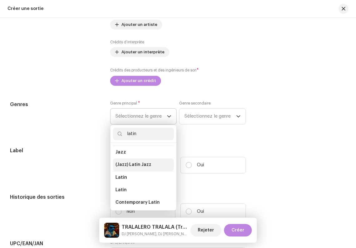
scroll to position [27, 0]
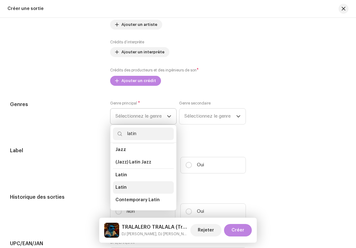
type input "latin"
click at [127, 189] on li "Latin" at bounding box center [143, 187] width 61 height 12
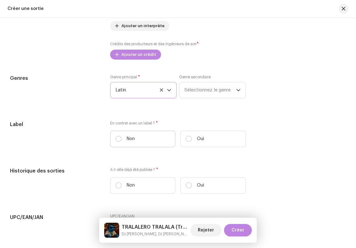
scroll to position [899, 0]
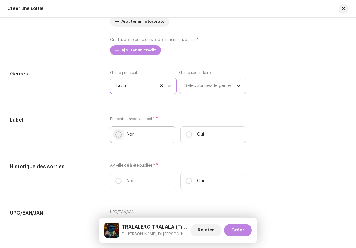
click at [119, 138] on input "Non" at bounding box center [119, 134] width 6 height 6
radio input "true"
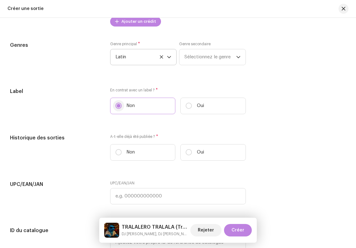
scroll to position [942, 0]
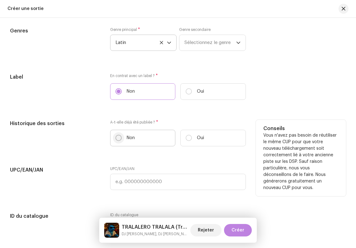
click at [120, 140] on input "Non" at bounding box center [119, 138] width 6 height 6
radio input "true"
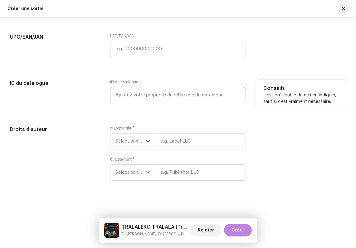
scroll to position [1078, 0]
click at [137, 142] on span "Sélectionner une année" at bounding box center [131, 142] width 30 height 16
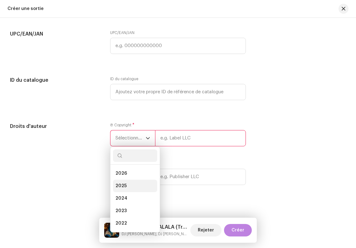
click at [127, 185] on li "2025" at bounding box center [135, 186] width 44 height 12
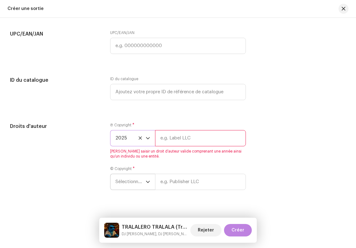
click at [130, 186] on span "Sélectionner une année" at bounding box center [131, 182] width 30 height 16
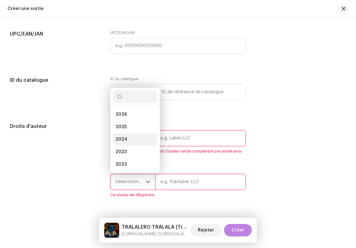
scroll to position [10, 0]
click at [125, 120] on span "2025" at bounding box center [121, 117] width 11 height 6
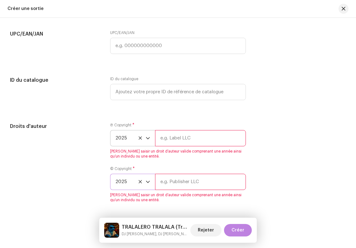
click at [173, 143] on input "text" at bounding box center [200, 138] width 91 height 16
type input "Lalala"
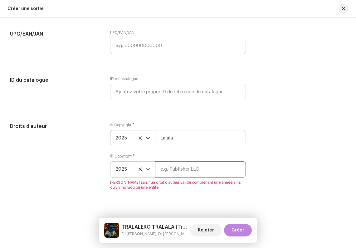
click at [188, 173] on input "text" at bounding box center [200, 169] width 91 height 16
type input "Lalala"
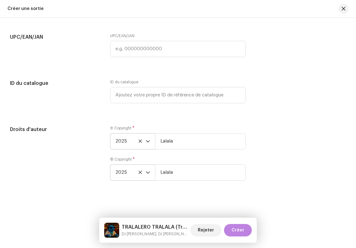
click at [175, 196] on div "Create a new release We’ll guide you through everything — from track selection …" at bounding box center [178, 133] width 356 height 230
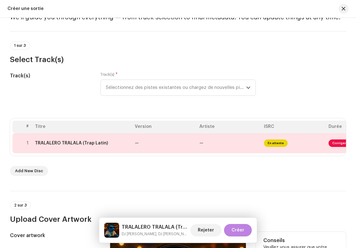
scroll to position [33, 0]
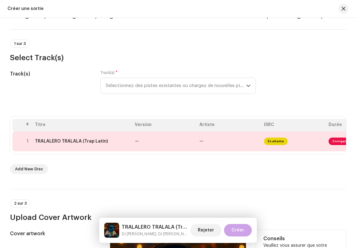
click at [231, 231] on button "Créer" at bounding box center [238, 230] width 28 height 12
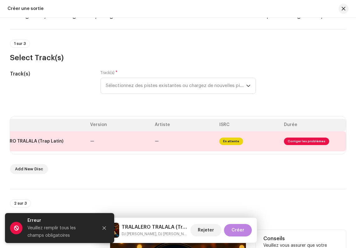
scroll to position [0, 50]
click at [222, 136] on td "En attente" at bounding box center [247, 141] width 65 height 20
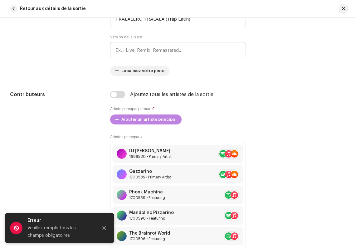
scroll to position [327, 0]
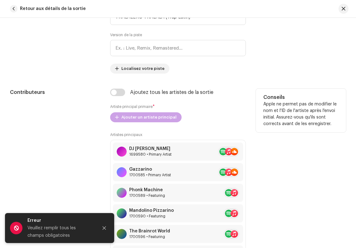
click at [138, 120] on span "Ajouter un artiste principal" at bounding box center [148, 117] width 55 height 12
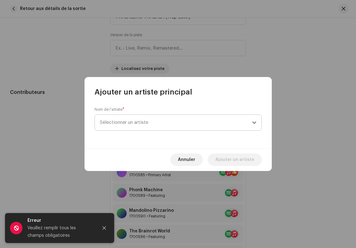
click at [145, 121] on span "Sélectionner un artiste" at bounding box center [124, 122] width 48 height 5
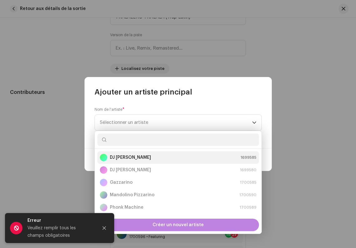
click at [134, 158] on strong "DJ [PERSON_NAME]" at bounding box center [130, 158] width 41 height 6
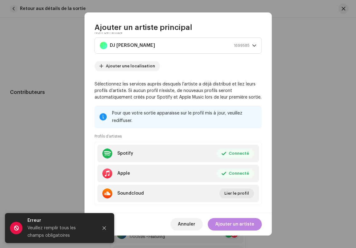
scroll to position [22, 0]
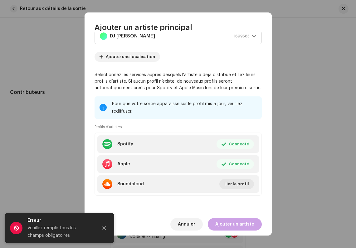
click at [229, 225] on span "Ajouter un artiste" at bounding box center [234, 224] width 39 height 12
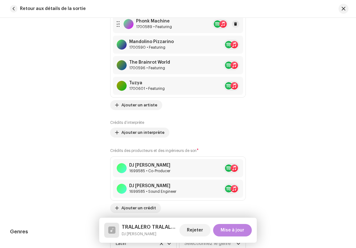
scroll to position [525, 0]
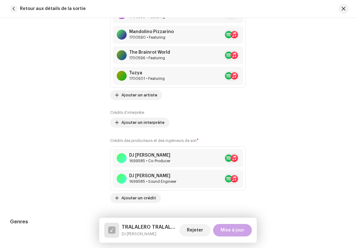
click at [234, 231] on span "Mise à jour" at bounding box center [233, 230] width 24 height 12
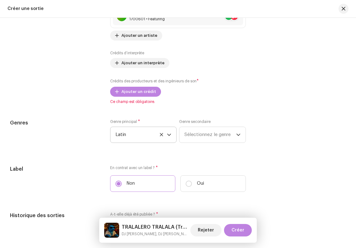
scroll to position [862, 0]
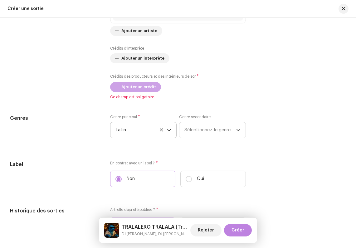
click at [128, 90] on span "Ajouter un crédit" at bounding box center [138, 87] width 35 height 12
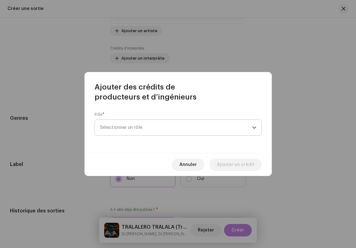
click at [122, 125] on span "Sélectionner un rôle" at bounding box center [176, 128] width 152 height 16
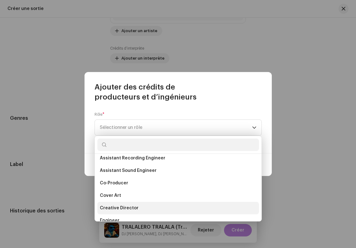
scroll to position [87, 0]
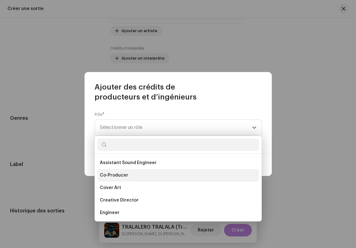
click at [122, 174] on span "Co-Producer" at bounding box center [114, 175] width 28 height 6
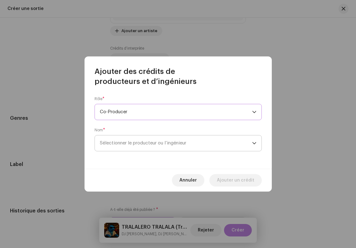
click at [130, 140] on span "Sélectionner le producteur ou l’ingénieur" at bounding box center [176, 144] width 152 height 16
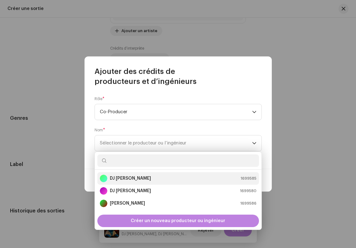
click at [123, 175] on strong "DJ [PERSON_NAME]" at bounding box center [130, 178] width 41 height 6
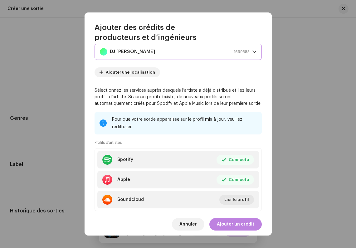
scroll to position [63, 0]
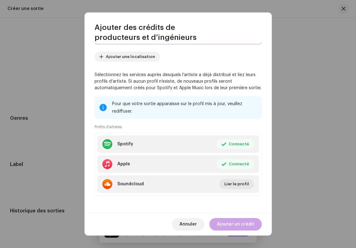
click at [239, 225] on span "Ajouter un crédit" at bounding box center [235, 224] width 37 height 12
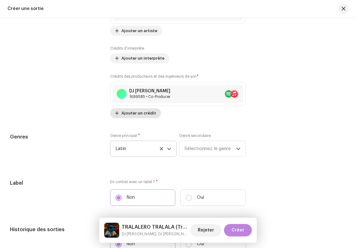
click at [139, 117] on span "Ajouter un crédit" at bounding box center [138, 113] width 35 height 12
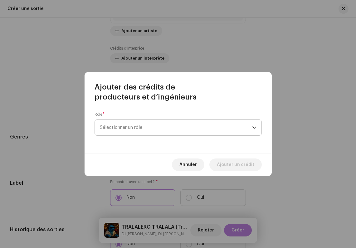
click at [133, 129] on span "Sélectionner un rôle" at bounding box center [176, 128] width 152 height 16
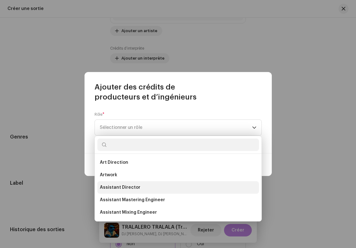
scroll to position [275, 0]
click at [140, 187] on li "Sound Engineer" at bounding box center [178, 187] width 162 height 12
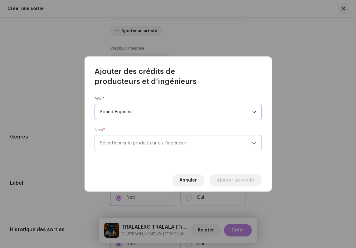
click at [132, 143] on span "Sélectionner le producteur ou l’ingénieur" at bounding box center [143, 143] width 86 height 5
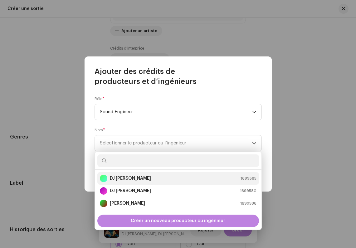
click at [124, 181] on div "DJ [PERSON_NAME]" at bounding box center [125, 178] width 51 height 7
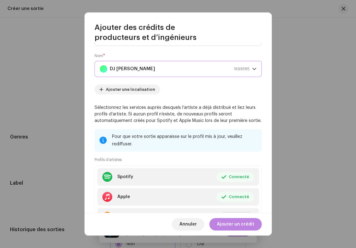
scroll to position [63, 0]
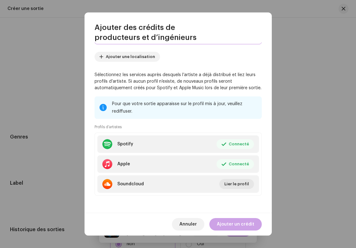
click at [236, 226] on span "Ajouter un crédit" at bounding box center [235, 224] width 37 height 12
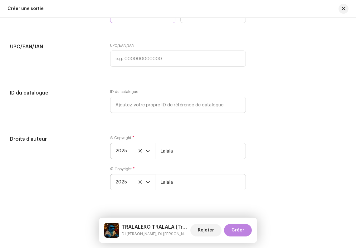
scroll to position [1125, 0]
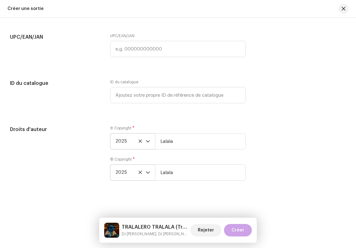
click at [240, 230] on span "Créer" at bounding box center [238, 230] width 13 height 12
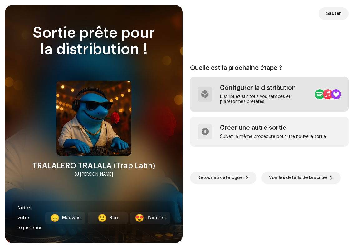
click at [256, 104] on div "Distribuez sur tous vos services et plateformes préférés" at bounding box center [265, 99] width 90 height 10
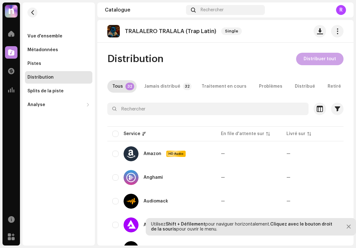
click at [316, 58] on span "Distribuer tout" at bounding box center [320, 59] width 32 height 12
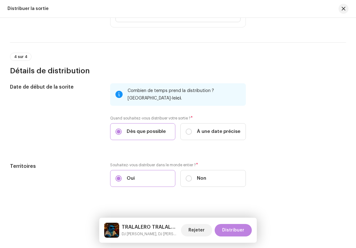
scroll to position [1052, 0]
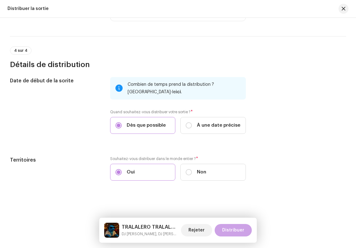
click at [239, 230] on span "Distribuer" at bounding box center [233, 230] width 22 height 12
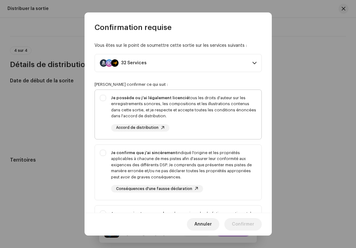
click at [104, 101] on div "Je possède ou j'ai légalement licencié tous les droits d'auteur sur les enregis…" at bounding box center [178, 113] width 167 height 47
checkbox input "true"
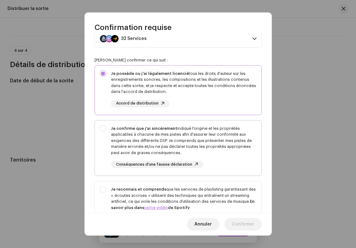
scroll to position [33, 0]
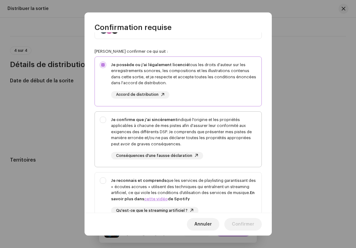
click at [102, 123] on div "Je confirme que j'ai sincèrement indiqué l'origine et les propriétés applicable…" at bounding box center [178, 138] width 167 height 53
checkbox input "true"
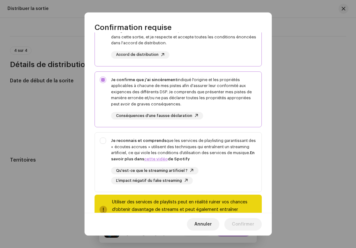
scroll to position [95, 0]
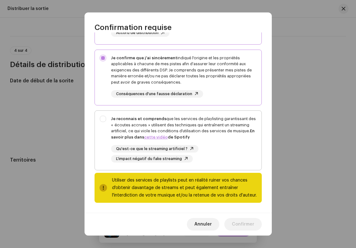
click at [103, 118] on div "Je reconnais et comprends que les services de playlisting garantissant des « éc…" at bounding box center [178, 139] width 167 height 57
checkbox input "true"
click at [237, 224] on span "Confirmer" at bounding box center [243, 224] width 22 height 12
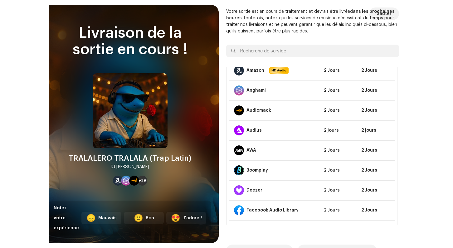
scroll to position [0, 0]
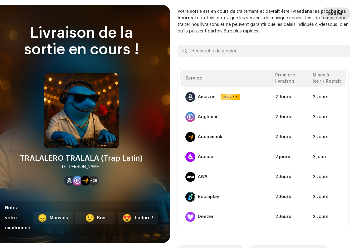
click at [329, 18] on span "Sauter" at bounding box center [335, 13] width 15 height 12
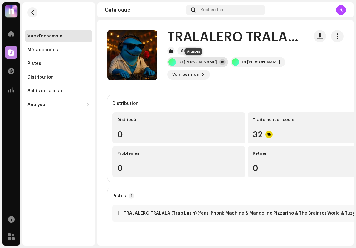
click at [220, 61] on div "+6" at bounding box center [223, 62] width 6 height 6
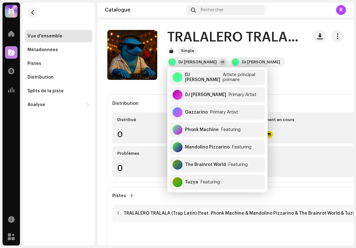
click at [314, 67] on div at bounding box center [329, 55] width 30 height 50
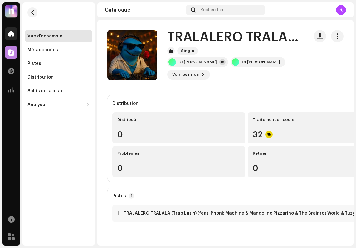
click at [13, 28] on div at bounding box center [11, 33] width 12 height 12
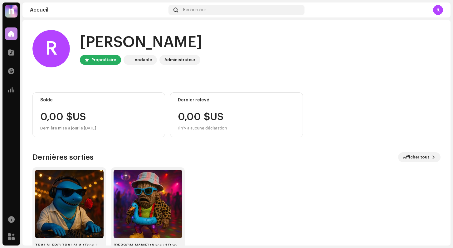
scroll to position [22, 0]
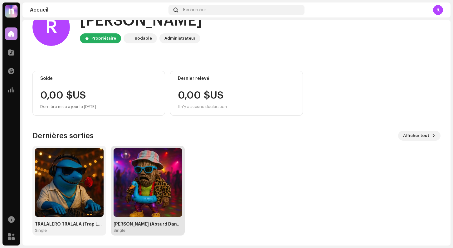
click at [158, 186] on img at bounding box center [148, 182] width 69 height 69
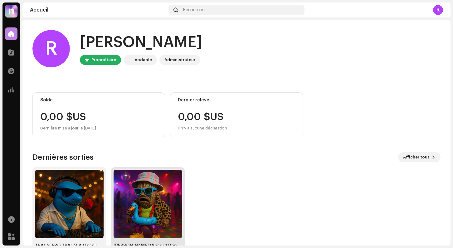
click at [131, 214] on img at bounding box center [148, 204] width 69 height 69
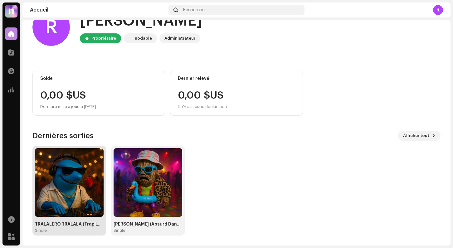
click at [70, 177] on img at bounding box center [69, 182] width 69 height 69
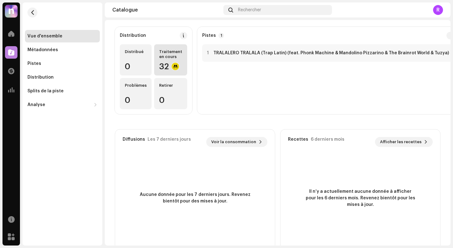
scroll to position [86, 0]
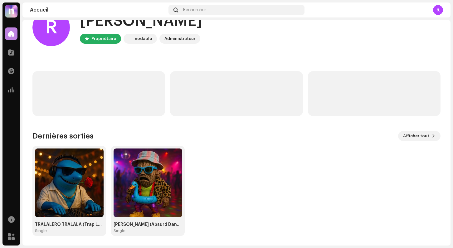
scroll to position [22, 0]
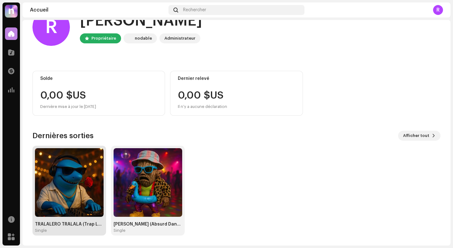
click at [70, 183] on img at bounding box center [69, 182] width 69 height 69
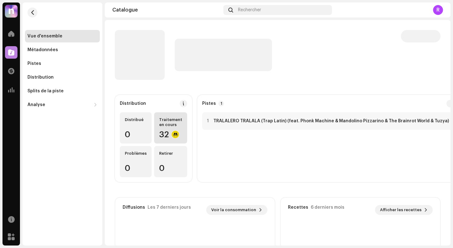
click at [164, 131] on div "32" at bounding box center [170, 135] width 23 height 8
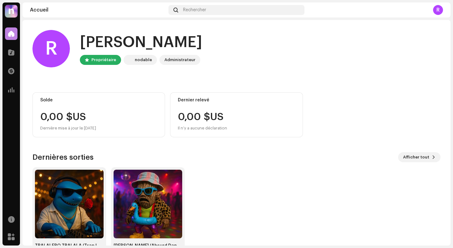
scroll to position [22, 0]
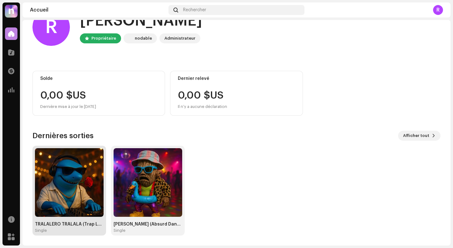
click at [69, 193] on img at bounding box center [69, 182] width 69 height 69
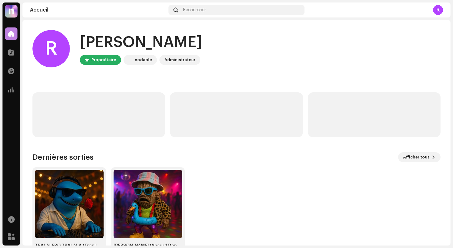
scroll to position [22, 0]
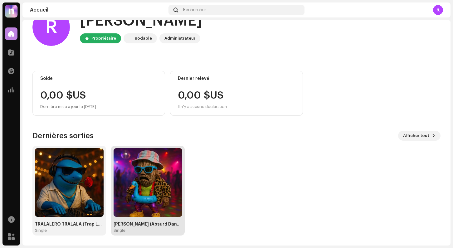
click at [151, 189] on img at bounding box center [148, 182] width 69 height 69
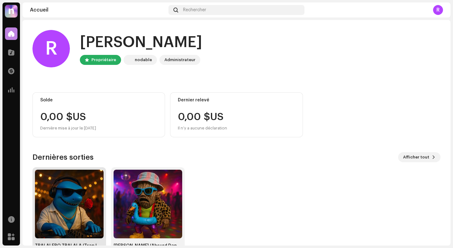
click at [75, 190] on img at bounding box center [69, 204] width 69 height 69
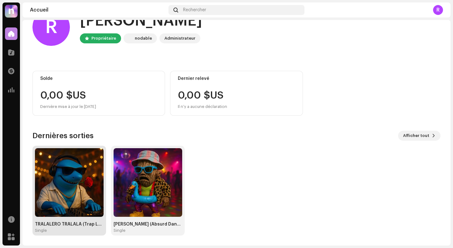
click at [40, 204] on img at bounding box center [69, 182] width 69 height 69
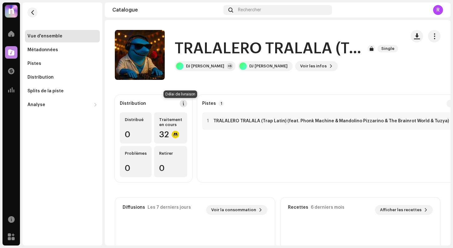
click at [181, 103] on span at bounding box center [183, 103] width 4 height 5
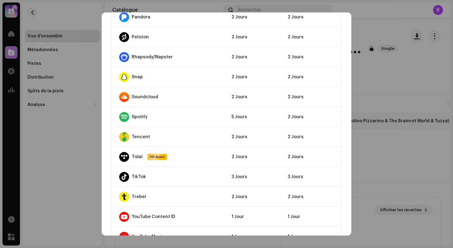
scroll to position [577, 0]
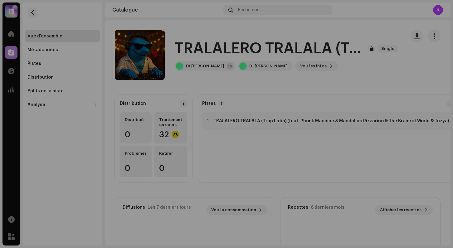
click at [385, 159] on div "Lignes directrices du DSP sur le délai de livraison Nous livrons généralement v…" at bounding box center [226, 124] width 453 height 248
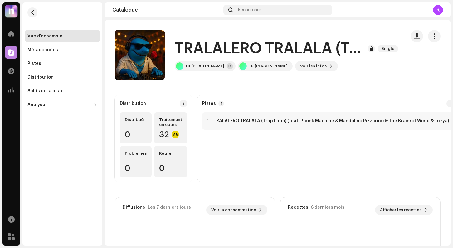
click at [219, 103] on p-badge "1" at bounding box center [222, 104] width 6 height 6
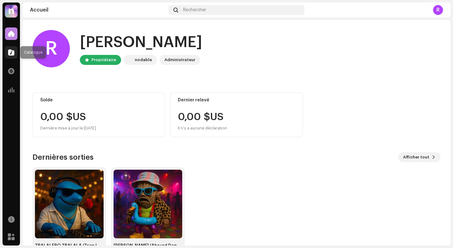
click at [8, 52] on div at bounding box center [11, 52] width 12 height 12
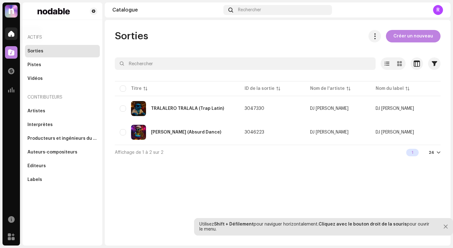
click at [17, 38] on div at bounding box center [11, 33] width 12 height 12
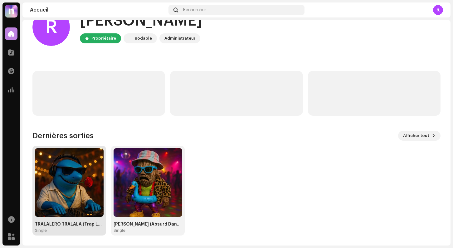
click at [85, 171] on img at bounding box center [69, 182] width 69 height 69
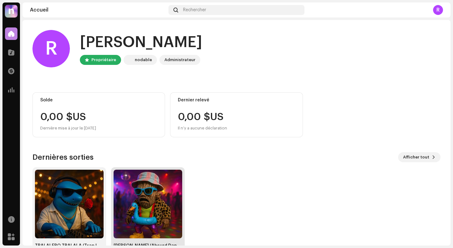
scroll to position [22, 0]
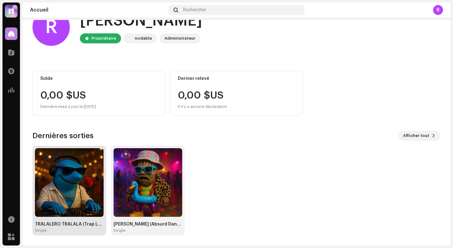
click at [69, 186] on img at bounding box center [69, 182] width 69 height 69
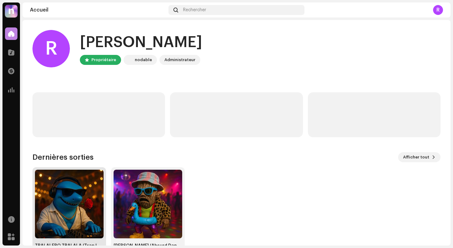
click at [74, 209] on img at bounding box center [69, 204] width 69 height 69
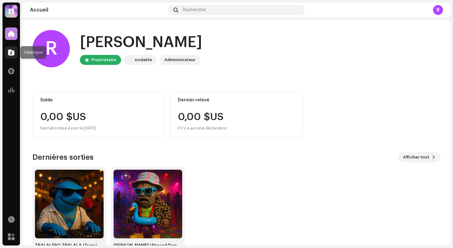
click at [16, 52] on div at bounding box center [11, 52] width 12 height 12
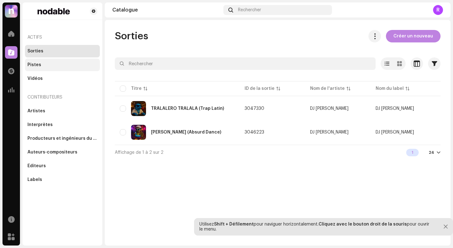
click at [65, 59] on div "Pistes" at bounding box center [62, 65] width 75 height 12
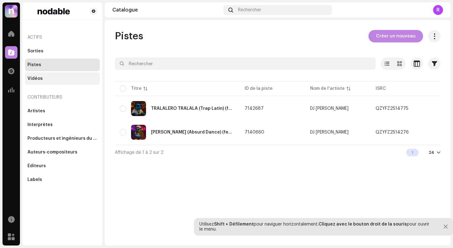
click at [34, 76] on div "Vidéos" at bounding box center [62, 78] width 75 height 12
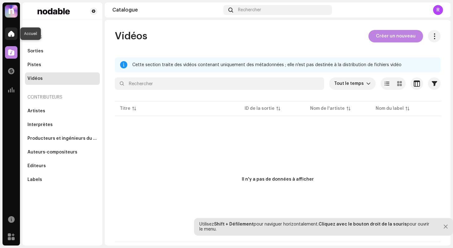
click at [11, 38] on div at bounding box center [11, 33] width 12 height 12
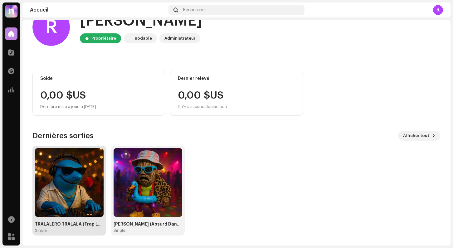
click at [95, 214] on img at bounding box center [69, 182] width 69 height 69
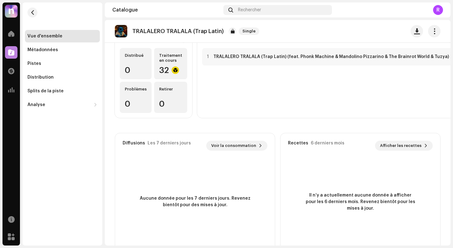
scroll to position [86, 0]
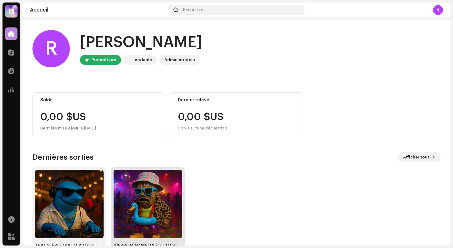
click at [147, 204] on img at bounding box center [148, 204] width 69 height 69
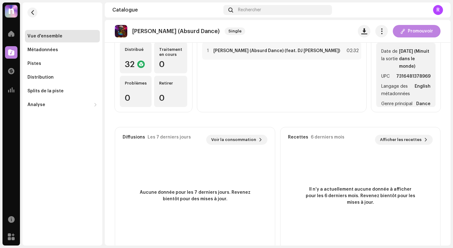
scroll to position [57, 0]
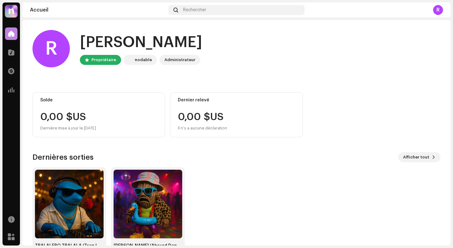
scroll to position [22, 0]
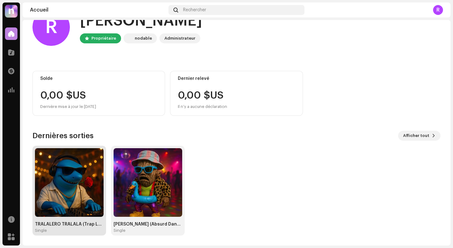
click at [75, 233] on div "TRALALERO TRALALA (Trap Latin) Single" at bounding box center [69, 191] width 74 height 90
click at [84, 169] on img at bounding box center [69, 182] width 69 height 69
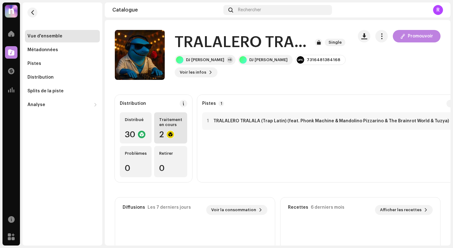
click at [162, 126] on div "Traitement en cours" at bounding box center [170, 122] width 23 height 10
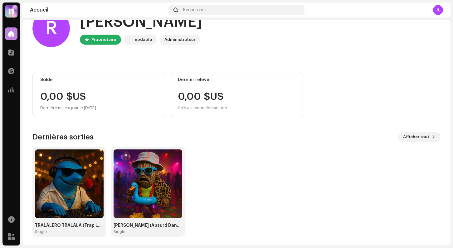
scroll to position [22, 0]
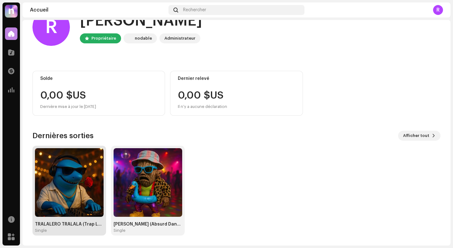
click at [70, 205] on img at bounding box center [69, 182] width 69 height 69
click at [80, 188] on img at bounding box center [69, 182] width 69 height 69
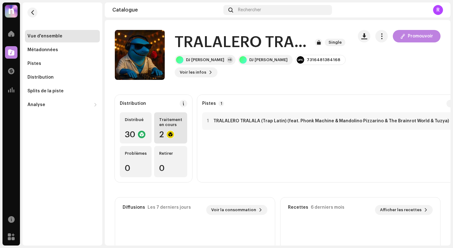
click at [159, 128] on div "Traitement en cours 2" at bounding box center [170, 127] width 33 height 31
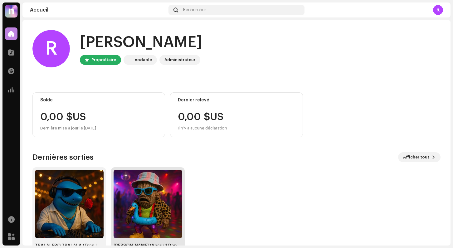
click at [168, 186] on img at bounding box center [148, 204] width 69 height 69
click at [92, 196] on img at bounding box center [69, 204] width 69 height 69
